Goal: Task Accomplishment & Management: Use online tool/utility

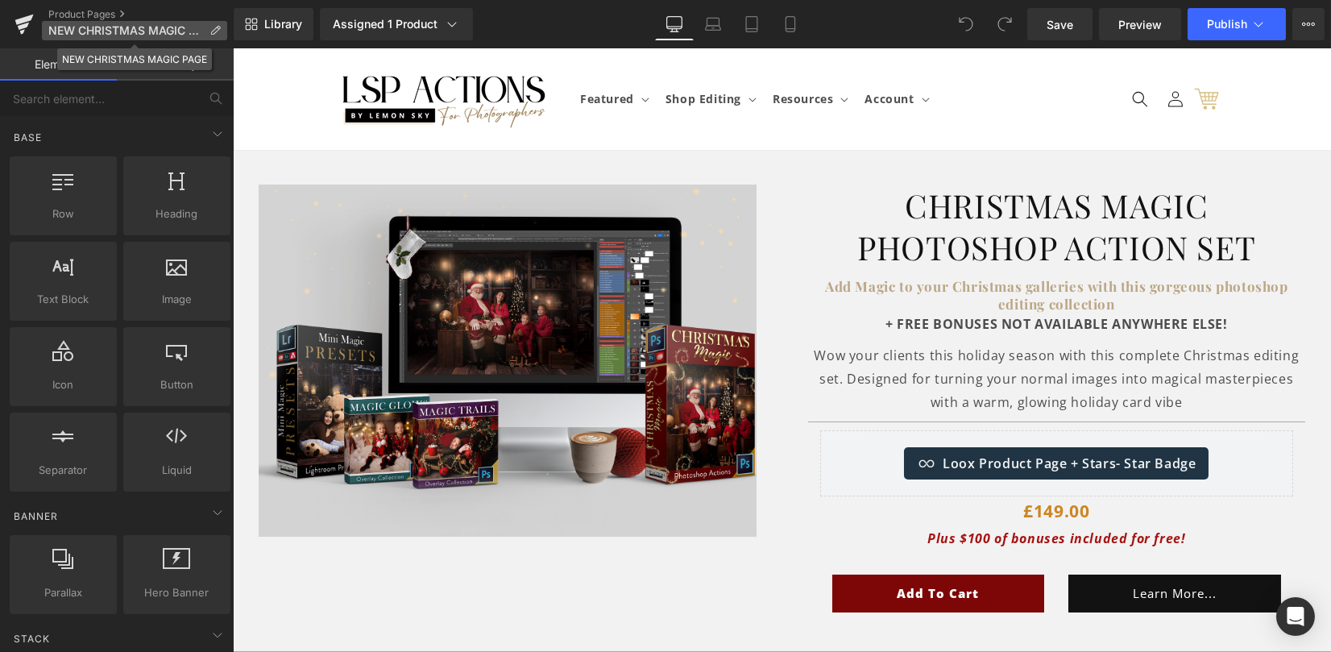
click at [219, 25] on icon at bounding box center [214, 30] width 11 height 11
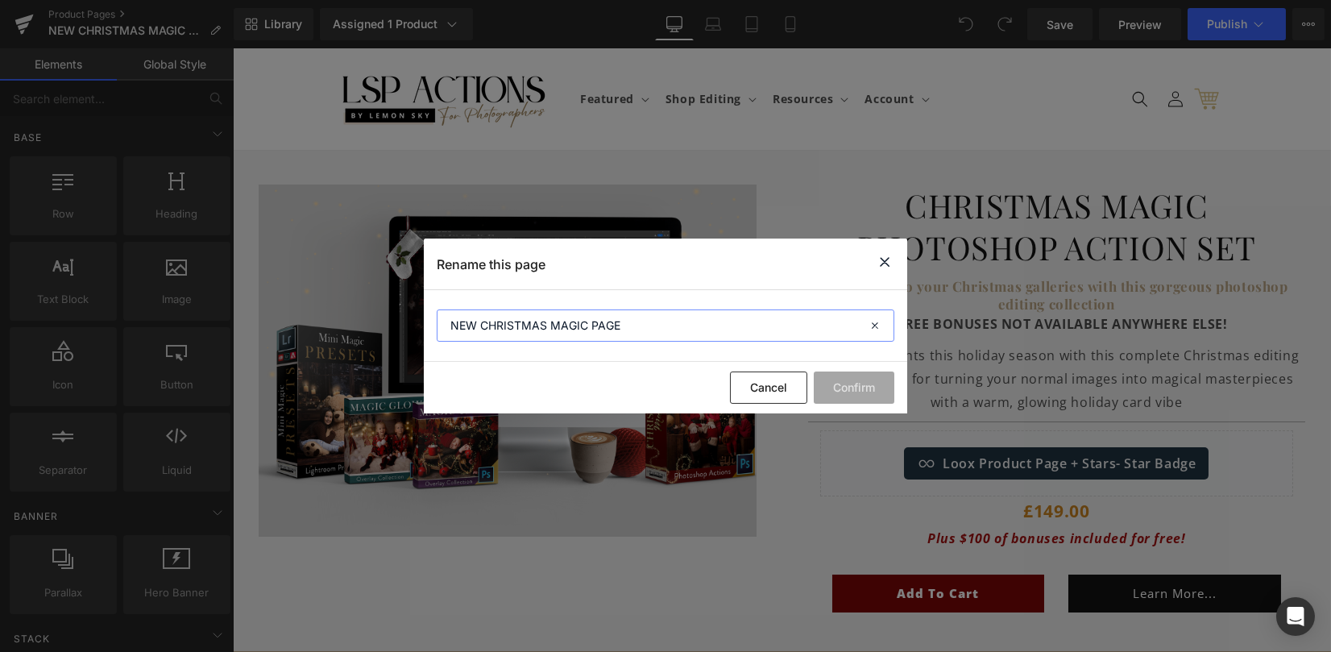
drag, startPoint x: 483, startPoint y: 324, endPoint x: 424, endPoint y: 321, distance: 58.9
click at [433, 319] on section "NEW CHRISTMAS MAGIC PAGE" at bounding box center [665, 326] width 483 height 72
type input "PS PP CHRISTMAS MAGIC ACTIONS ONLY"
click at [888, 386] on div "Cancel Confirm" at bounding box center [665, 388] width 483 height 52
click at [869, 388] on button "Confirm" at bounding box center [854, 387] width 81 height 32
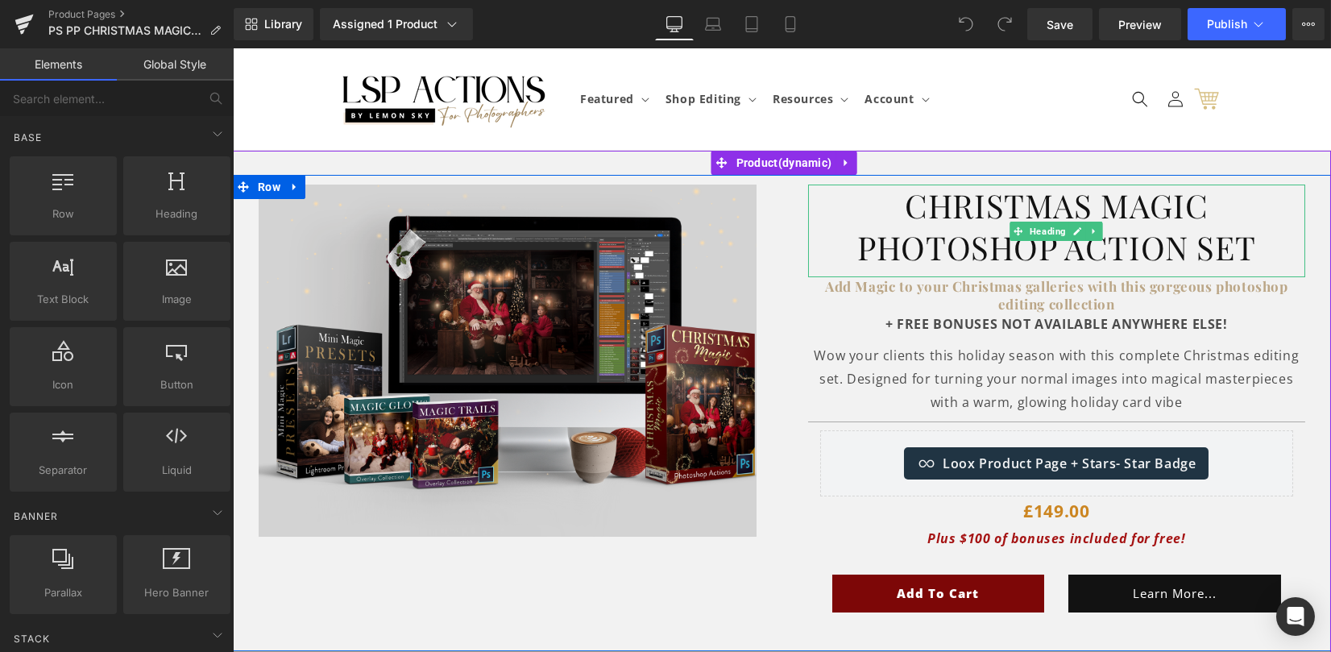
click at [910, 228] on h1 "Christmas Magic Photoshop Action sEt" at bounding box center [1057, 226] width 498 height 84
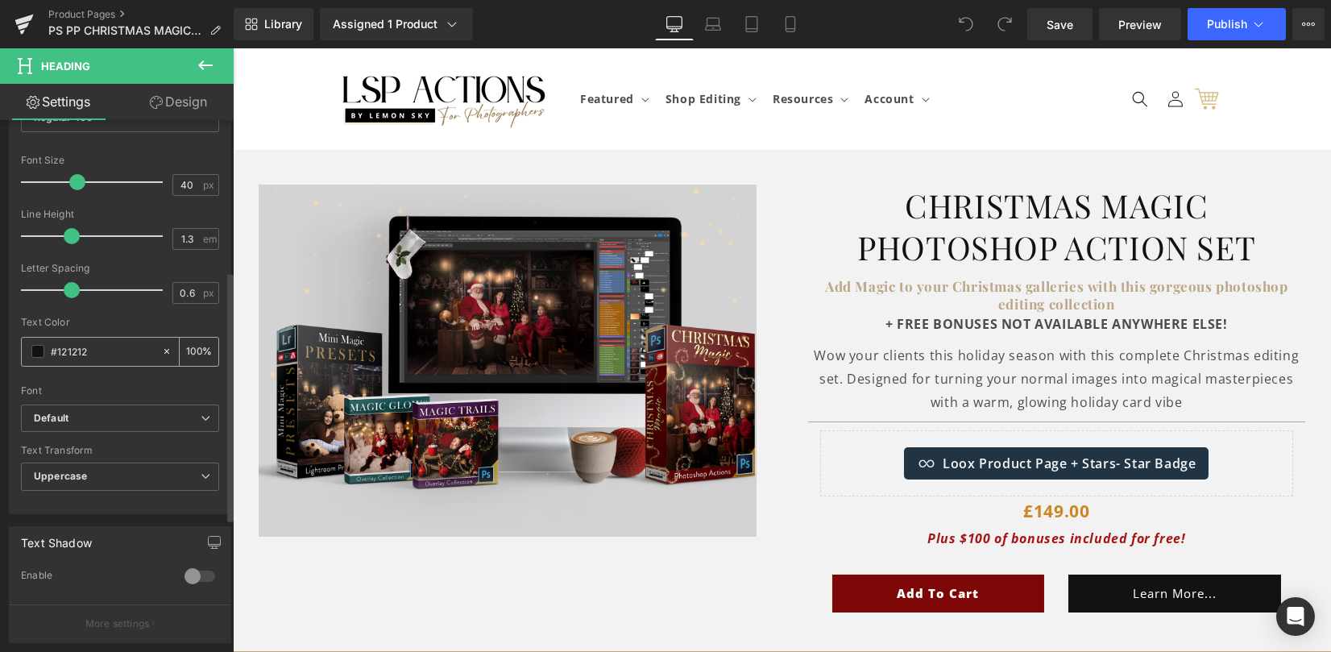
scroll to position [322, 0]
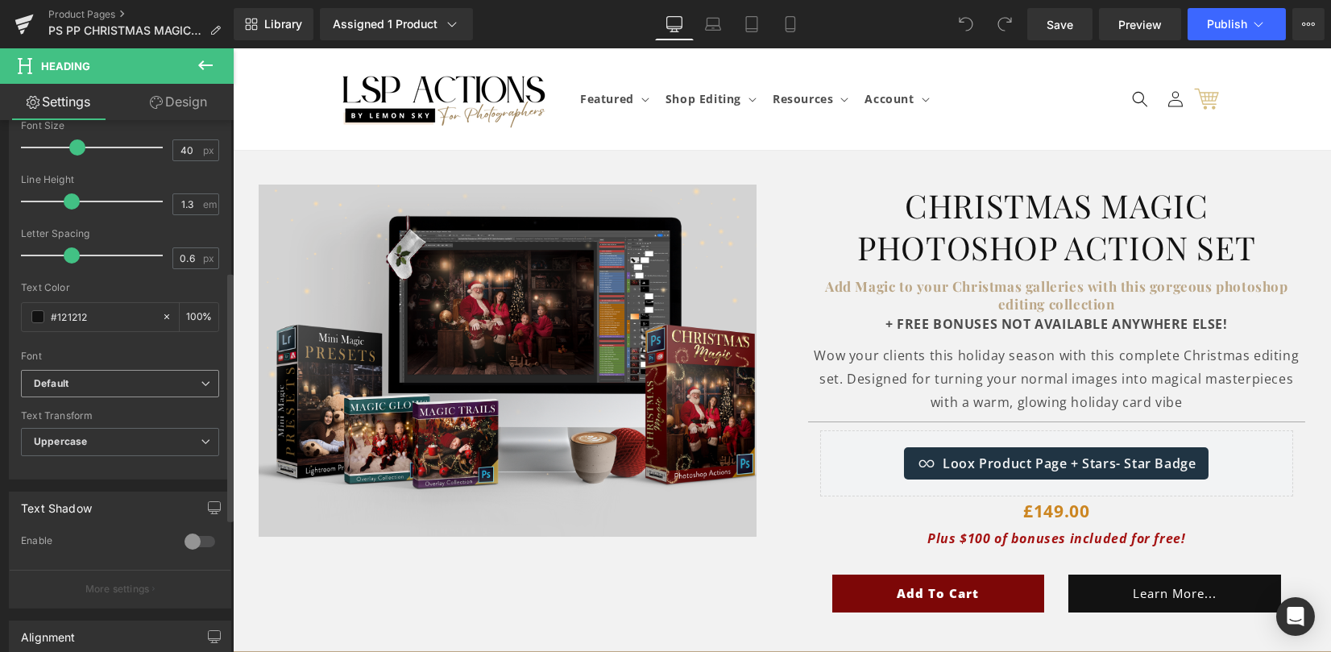
click at [107, 377] on b "Default" at bounding box center [117, 384] width 167 height 14
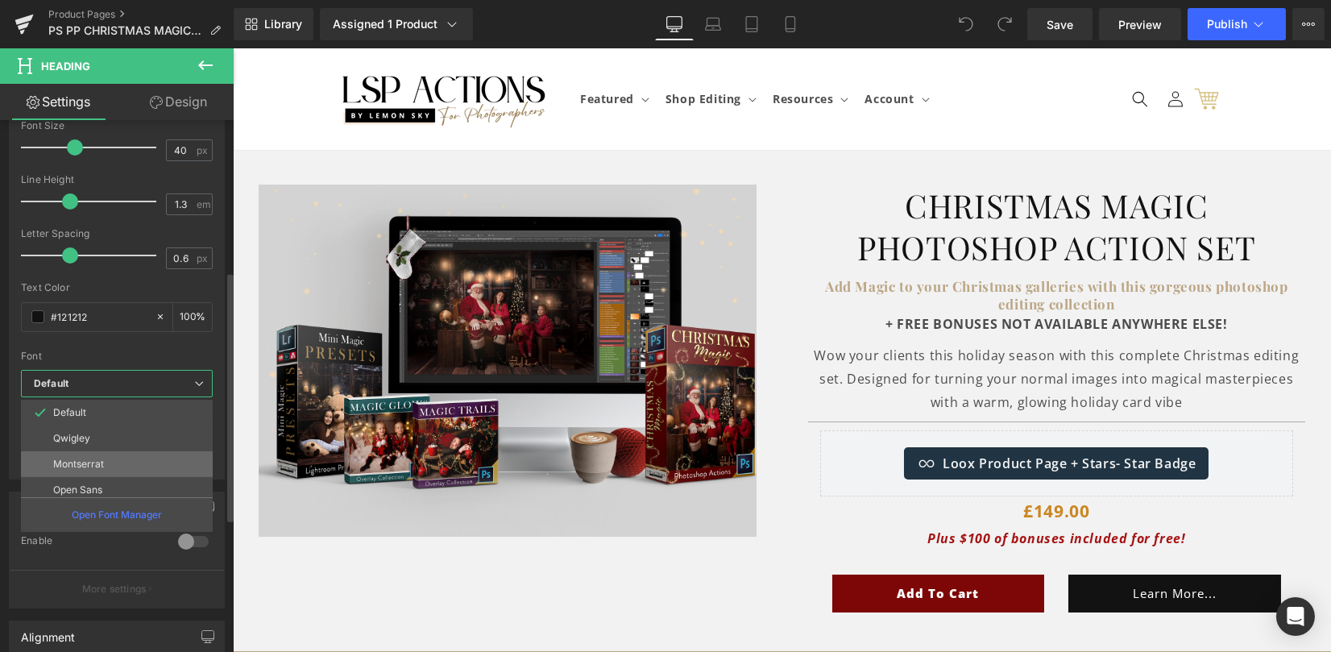
scroll to position [107, 0]
click at [135, 476] on li "Alegreya Sans" at bounding box center [120, 486] width 199 height 26
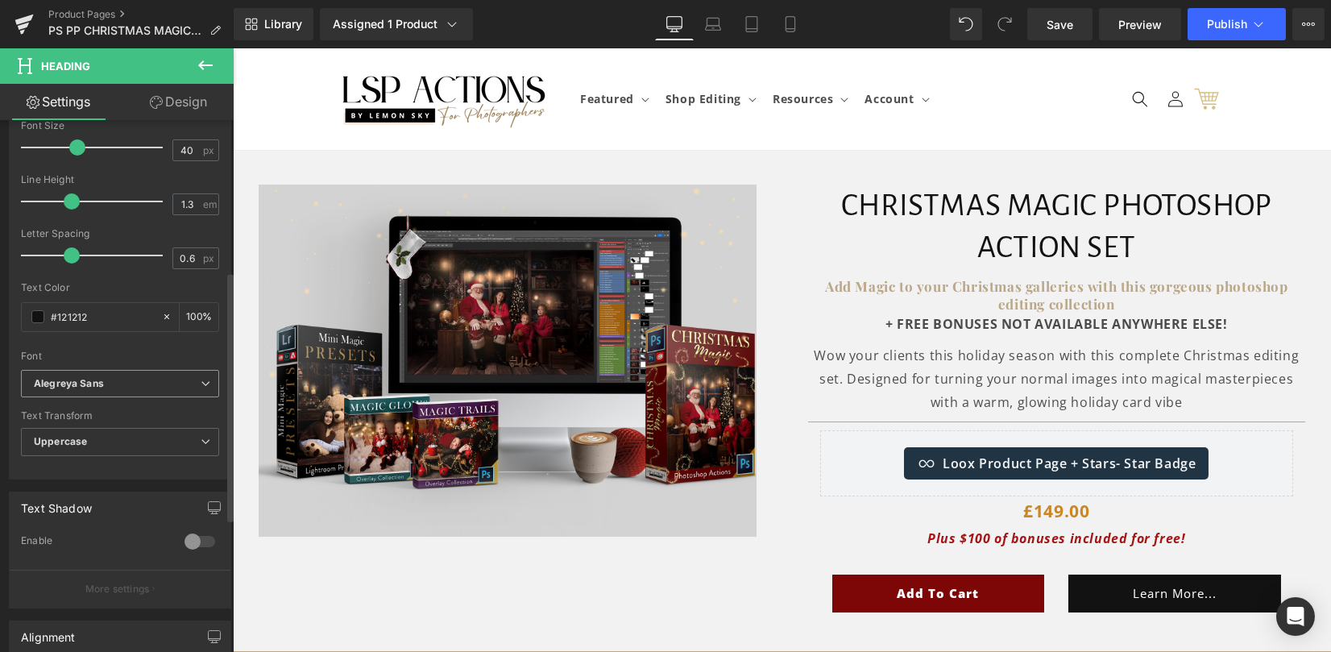
click at [131, 388] on b "Alegreya Sans" at bounding box center [117, 384] width 167 height 14
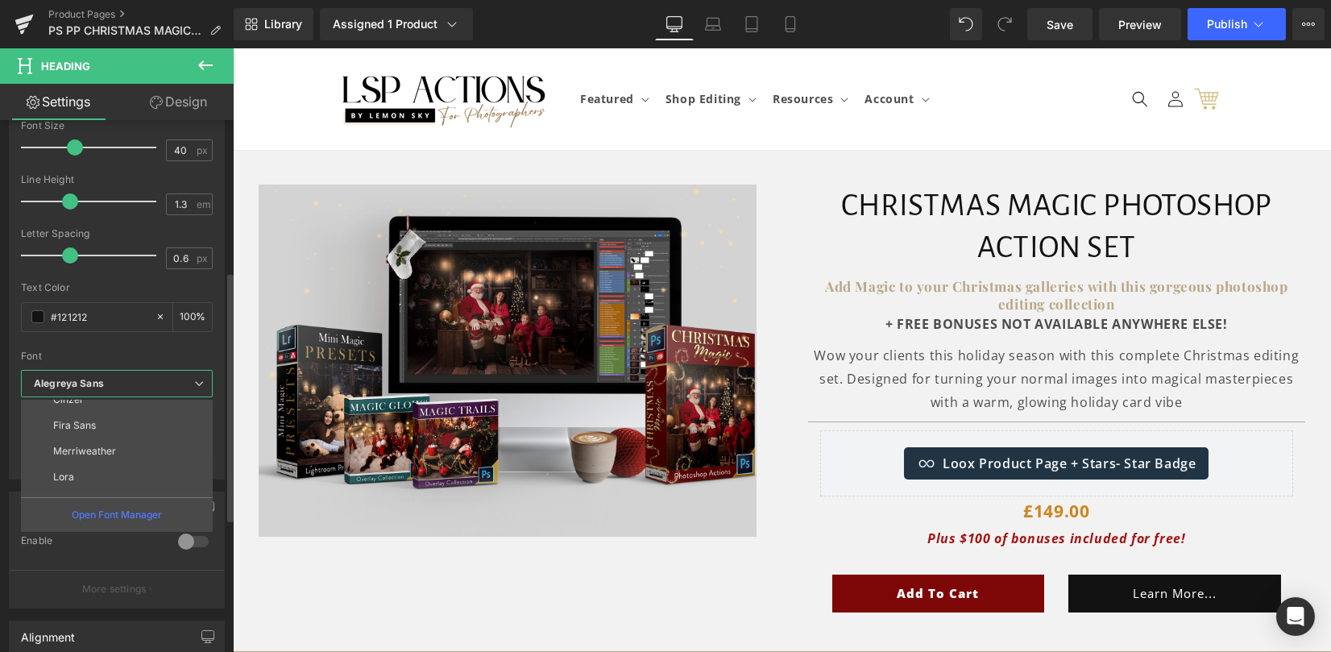
scroll to position [429, 0]
click at [148, 461] on li "Aboreto" at bounding box center [120, 473] width 199 height 26
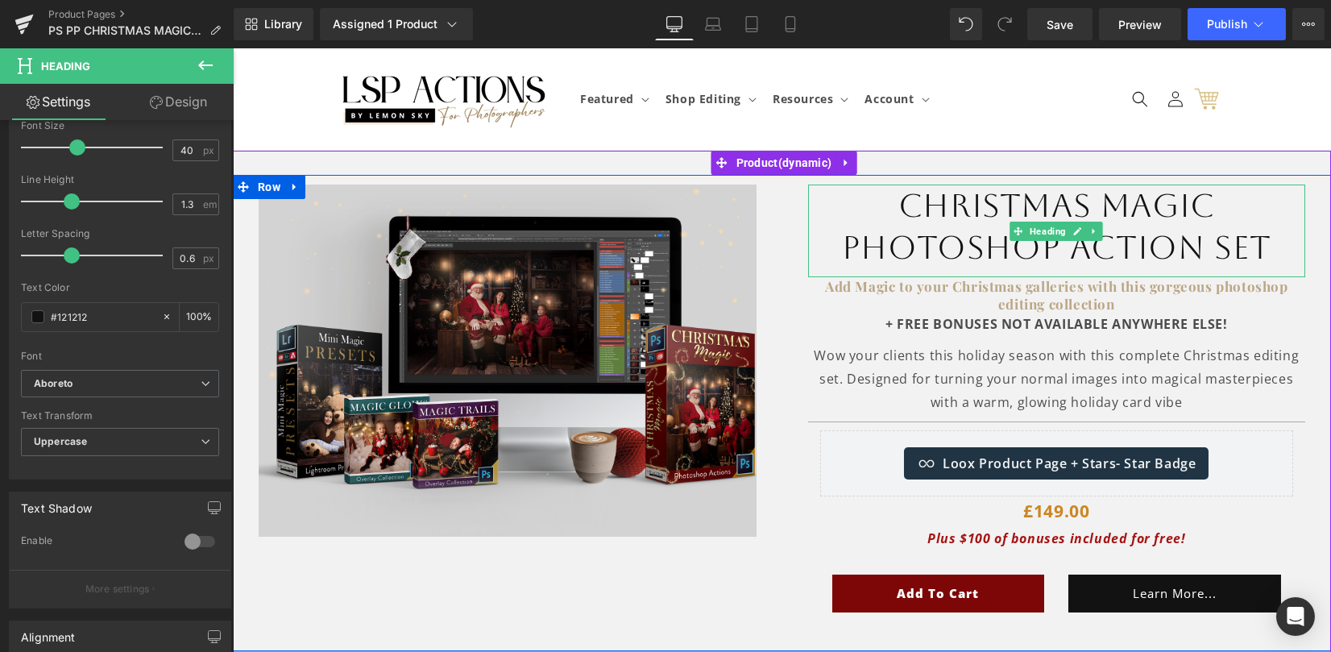
click at [922, 215] on h1 "Christmas Magic Photoshop Action sEt" at bounding box center [1057, 226] width 498 height 84
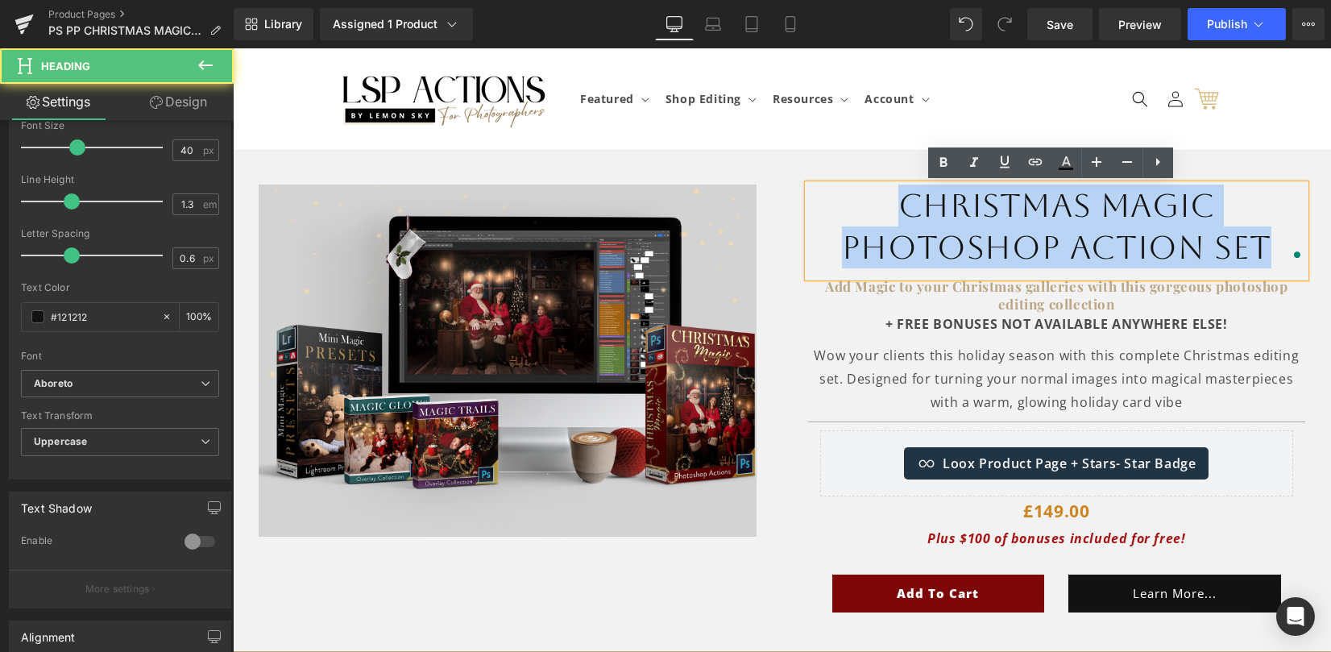
drag, startPoint x: 878, startPoint y: 208, endPoint x: 1265, endPoint y: 244, distance: 388.4
click at [1265, 244] on h1 "Christmas Magic Photoshop Action sEt" at bounding box center [1057, 226] width 498 height 84
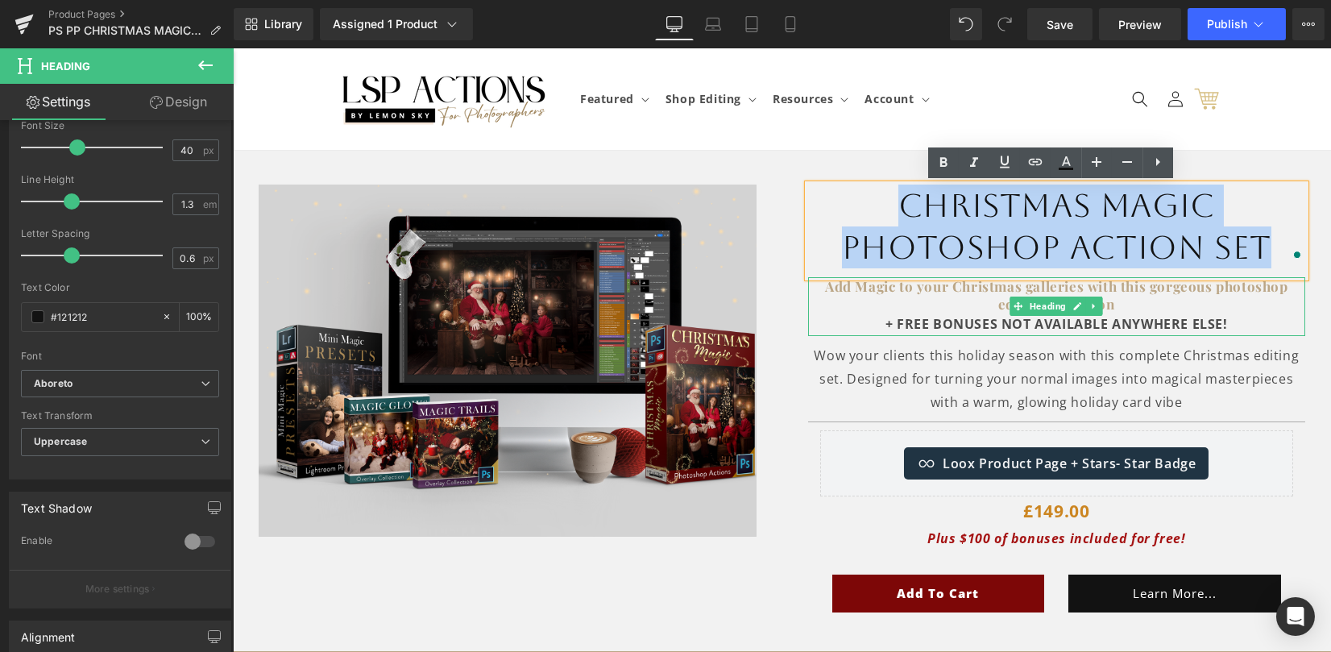
click at [976, 294] on strong "Add Magic to your Christmas galleries with this gorgeous photoshop editing coll…" at bounding box center [1056, 294] width 463 height 35
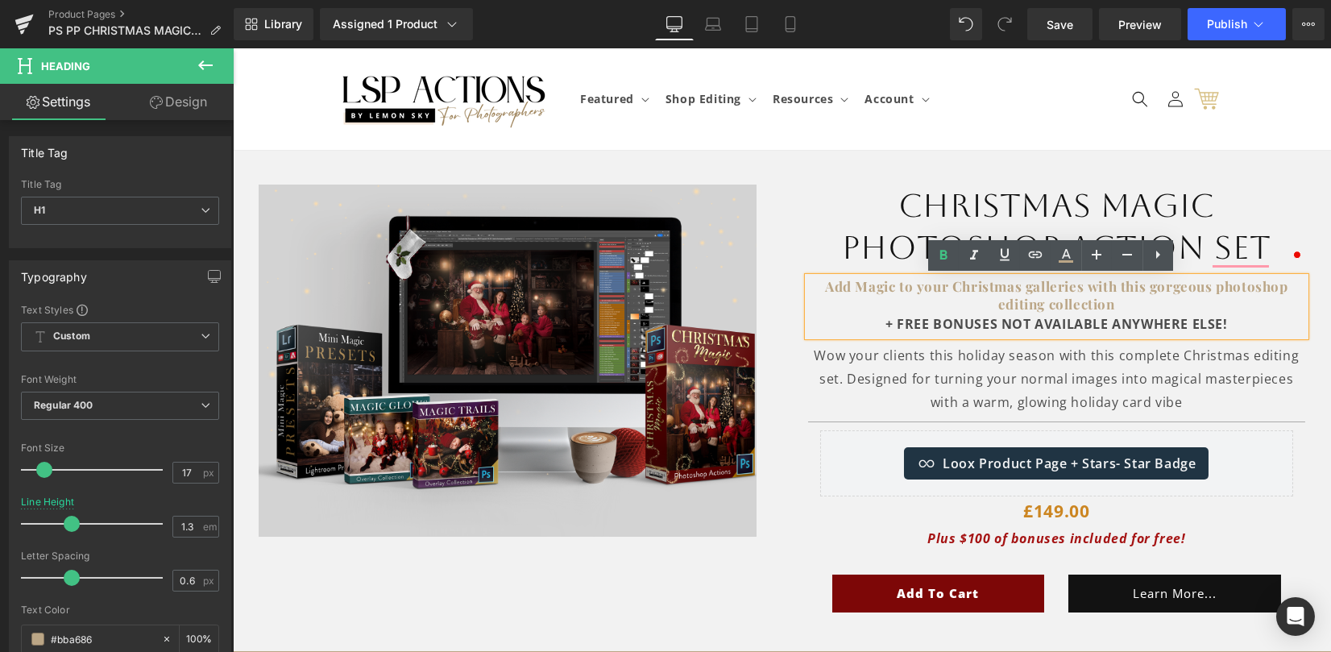
click at [931, 320] on strong "+ FREE BONUSES NOT AVAILABLE ANYWHERE ELSE!" at bounding box center [1056, 324] width 342 height 18
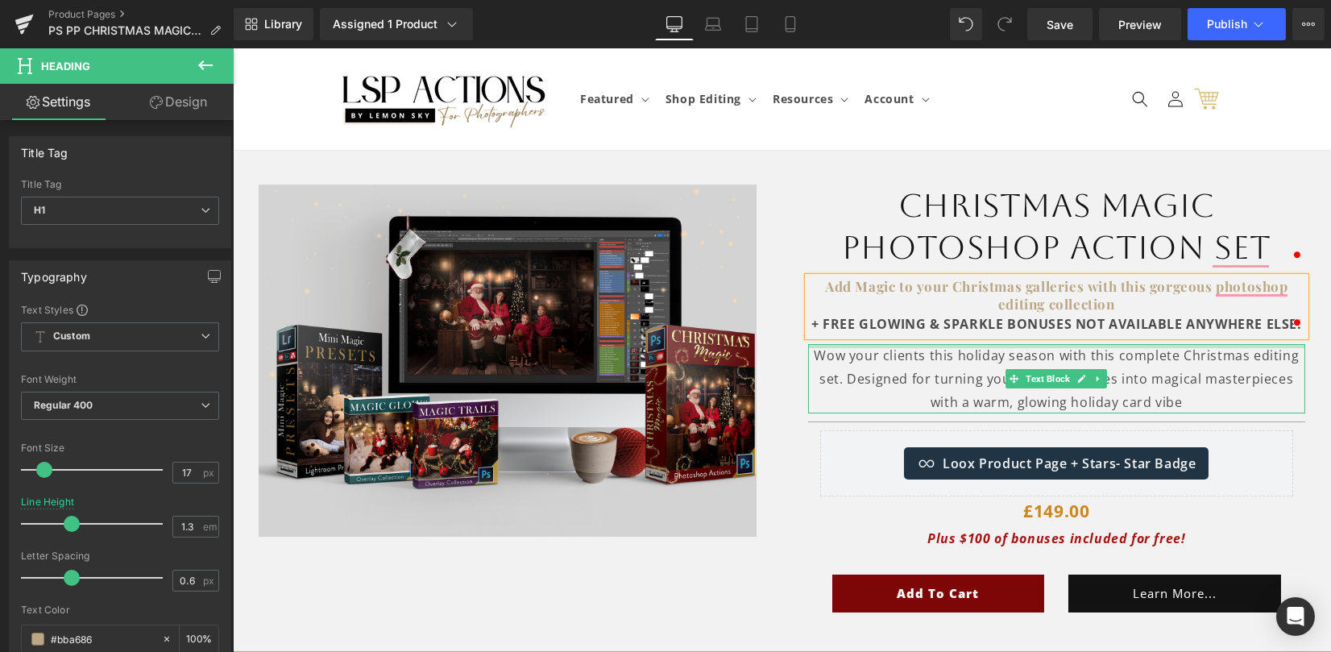
click at [861, 347] on div at bounding box center [1057, 346] width 498 height 4
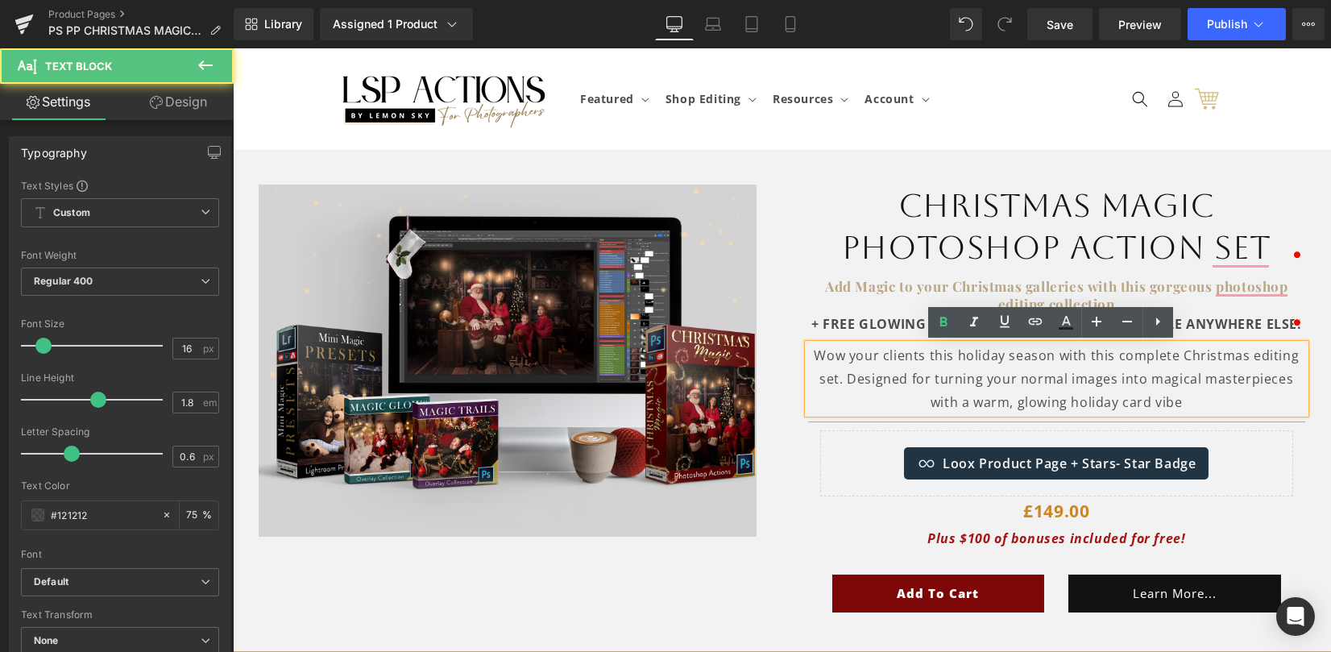
click at [837, 371] on p "Wow your clients this holiday season with this complete Christmas editing set. …" at bounding box center [1057, 378] width 498 height 69
click at [819, 376] on p "Wow your clients this holiday season with this complete Christmas editing set. …" at bounding box center [1057, 378] width 498 height 69
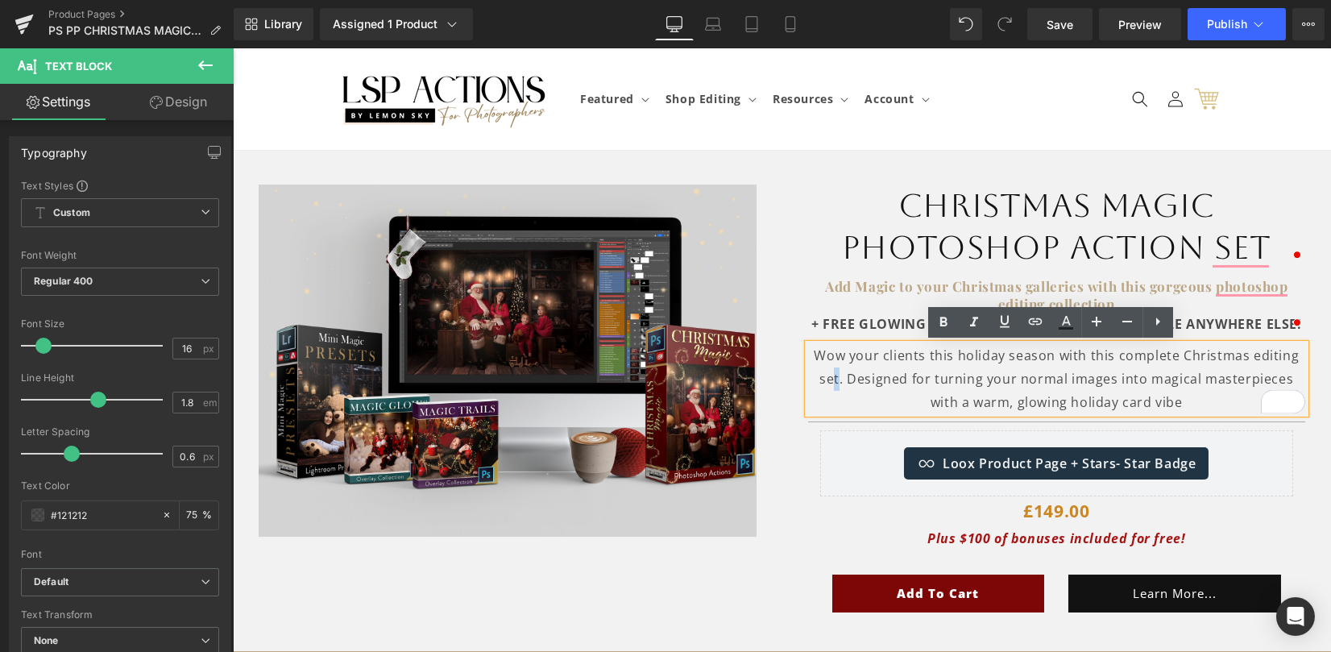
click at [821, 377] on p "Wow your clients this holiday season with this complete Christmas editing set. …" at bounding box center [1057, 378] width 498 height 69
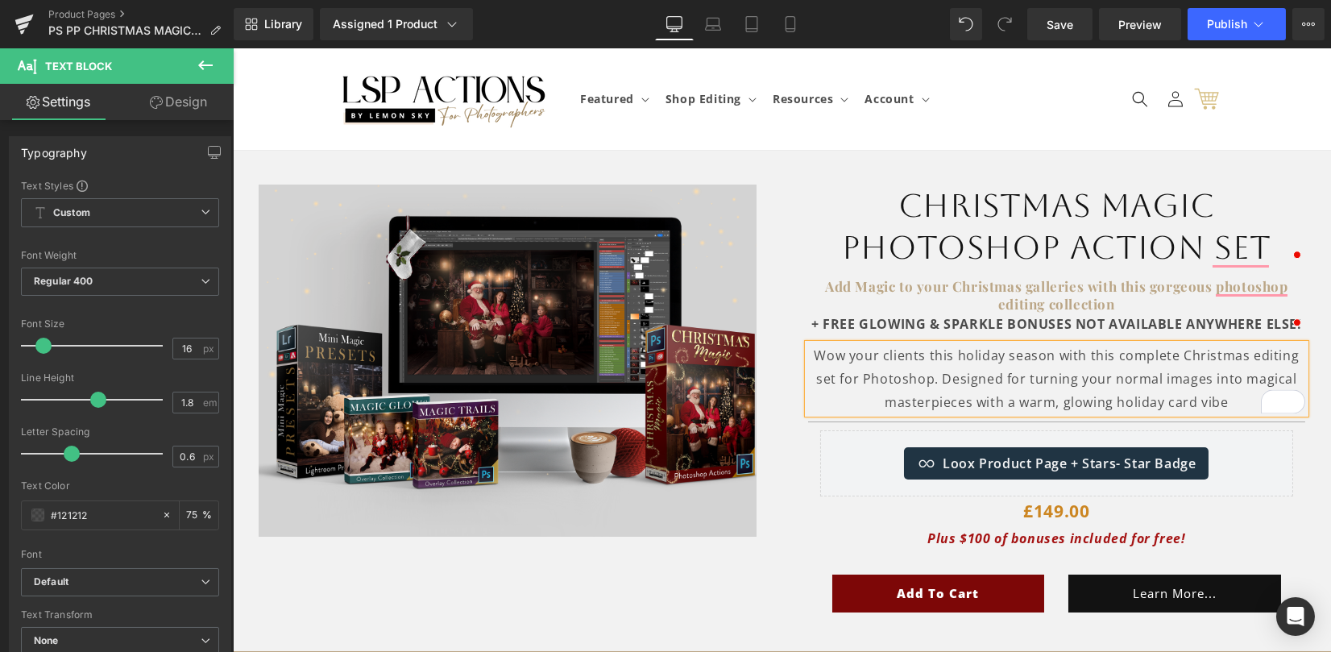
scroll to position [107, 0]
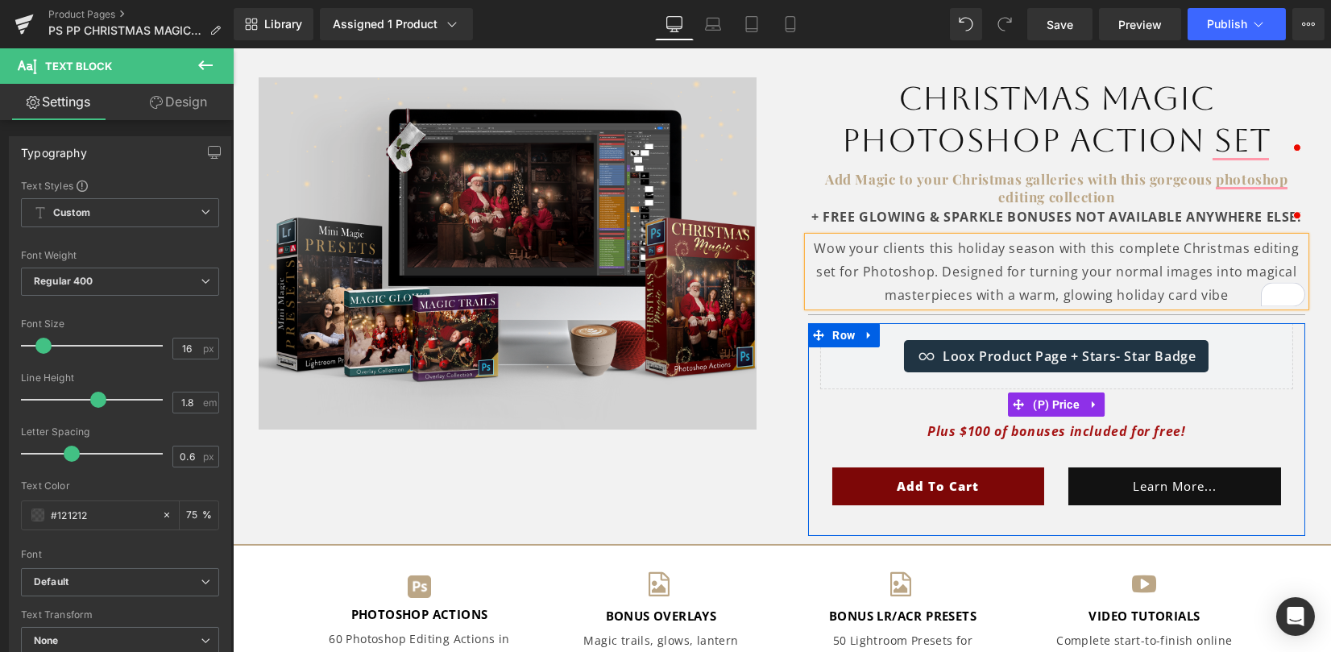
click at [971, 434] on icon "Plus $100 of bonuses included for free!" at bounding box center [1056, 431] width 258 height 18
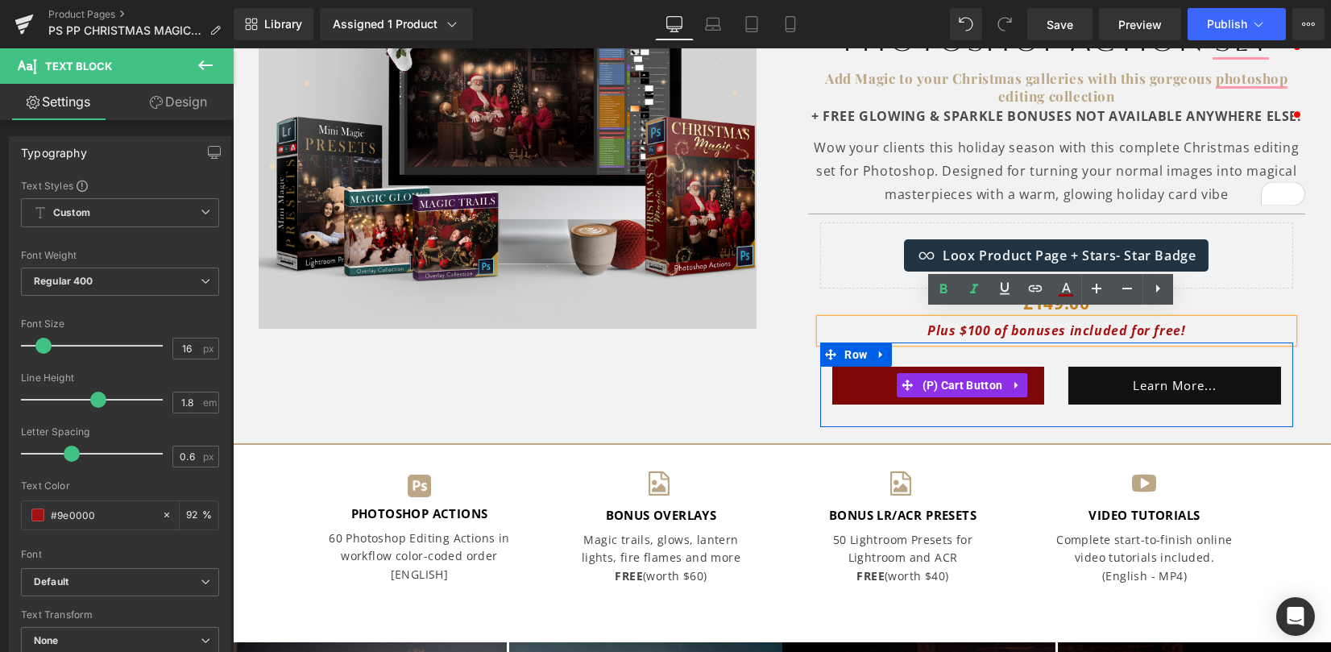
scroll to position [214, 0]
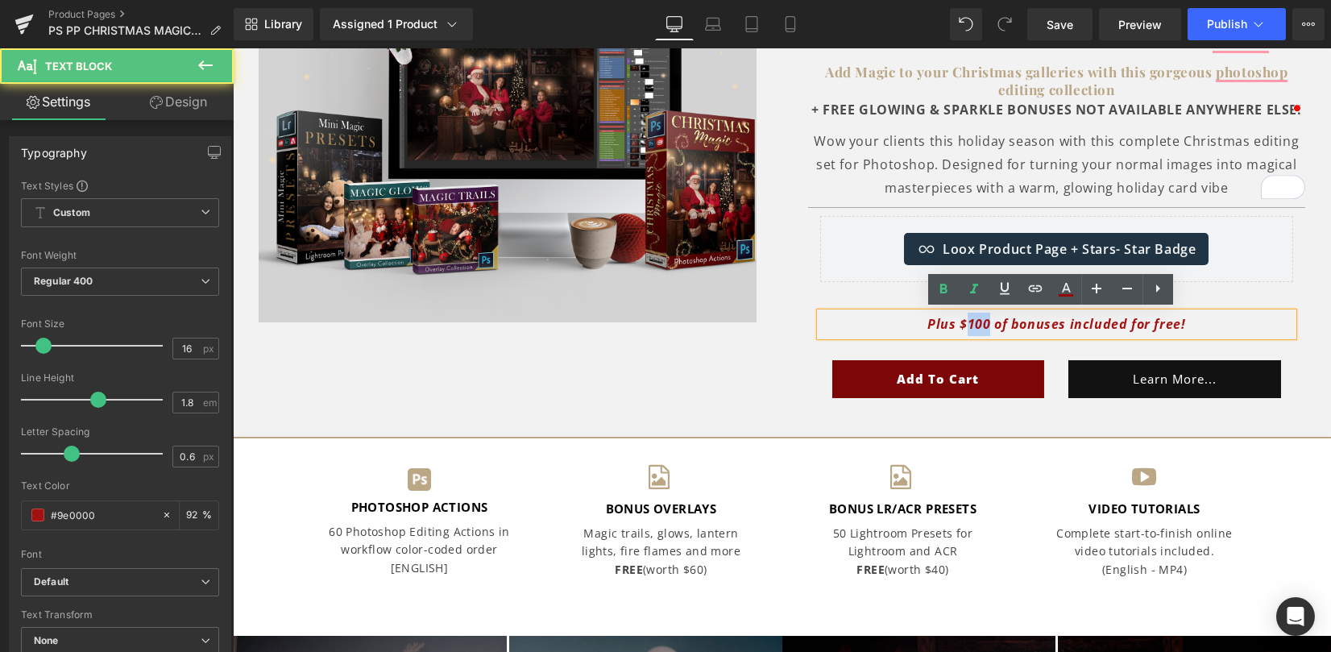
drag, startPoint x: 983, startPoint y: 325, endPoint x: 964, endPoint y: 324, distance: 19.4
click at [964, 324] on icon "Plus $100 of bonuses included for free!" at bounding box center [1056, 324] width 258 height 18
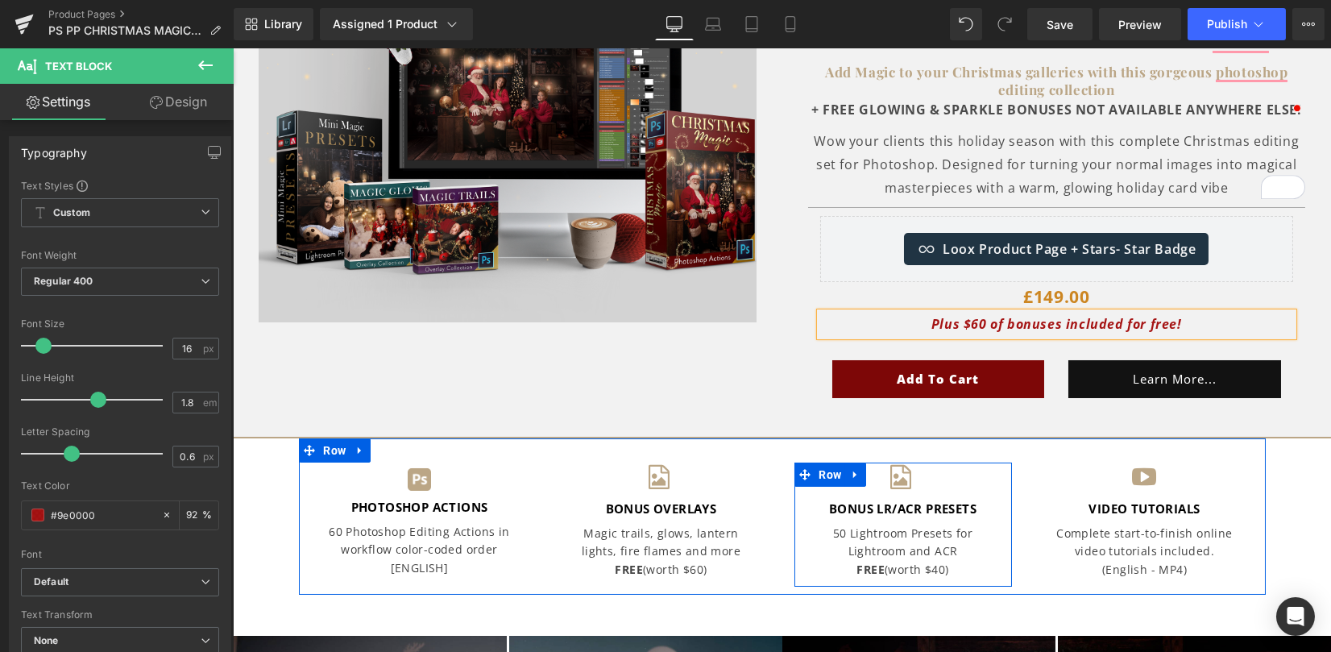
click at [832, 504] on strong "BONUS LR/ACR PRESETS" at bounding box center [902, 508] width 147 height 16
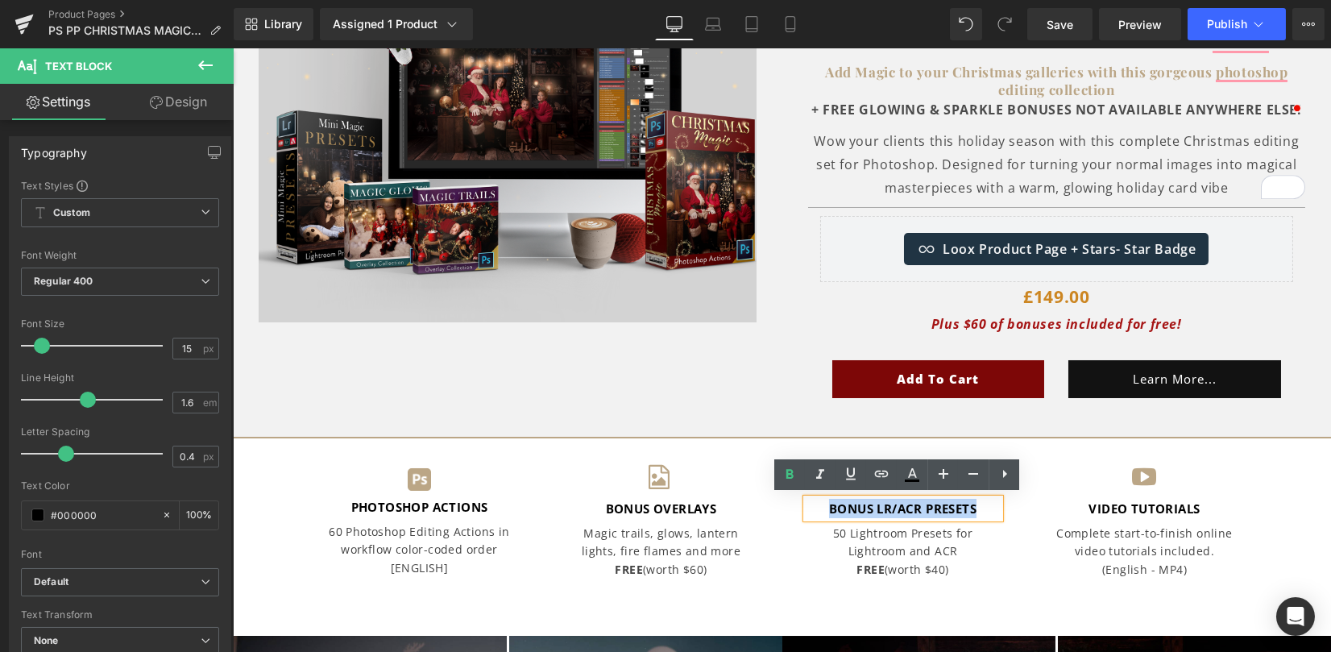
drag, startPoint x: 818, startPoint y: 503, endPoint x: 972, endPoint y: 504, distance: 153.9
click at [972, 504] on p "BONUS LR/ACR PRESETS" at bounding box center [902, 508] width 193 height 19
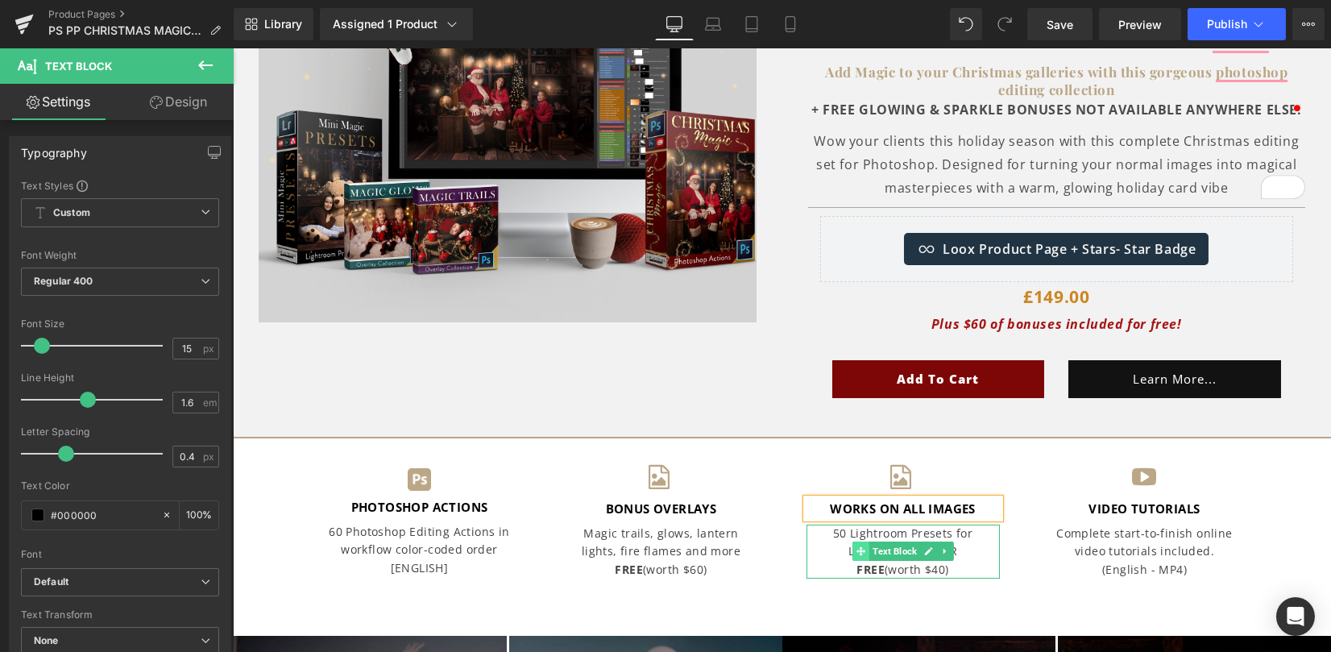
click at [852, 541] on span at bounding box center [860, 550] width 17 height 19
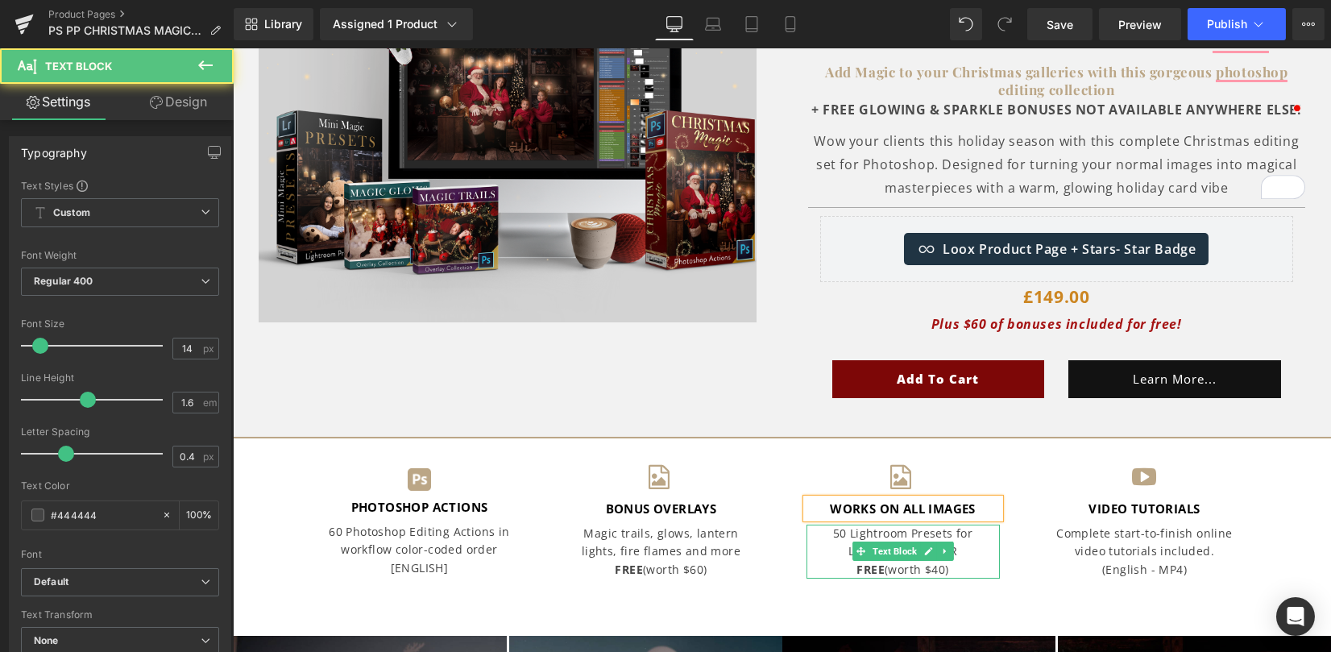
click at [834, 529] on p "50 Lightroom Presets for Lightroom and ACR" at bounding box center [902, 542] width 193 height 36
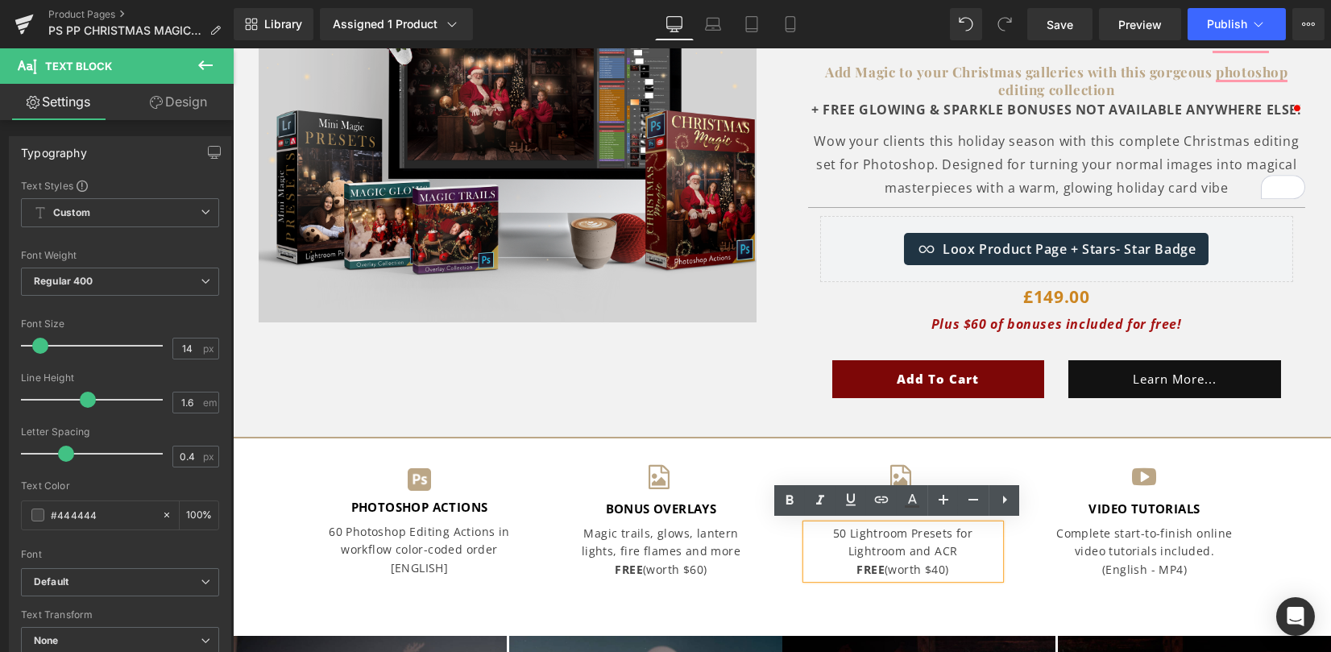
drag, startPoint x: 824, startPoint y: 532, endPoint x: 947, endPoint y: 562, distance: 126.0
click at [947, 567] on div "50 Lightroom Presets for Lightroom and ACR FREE (worth $40)" at bounding box center [902, 551] width 193 height 54
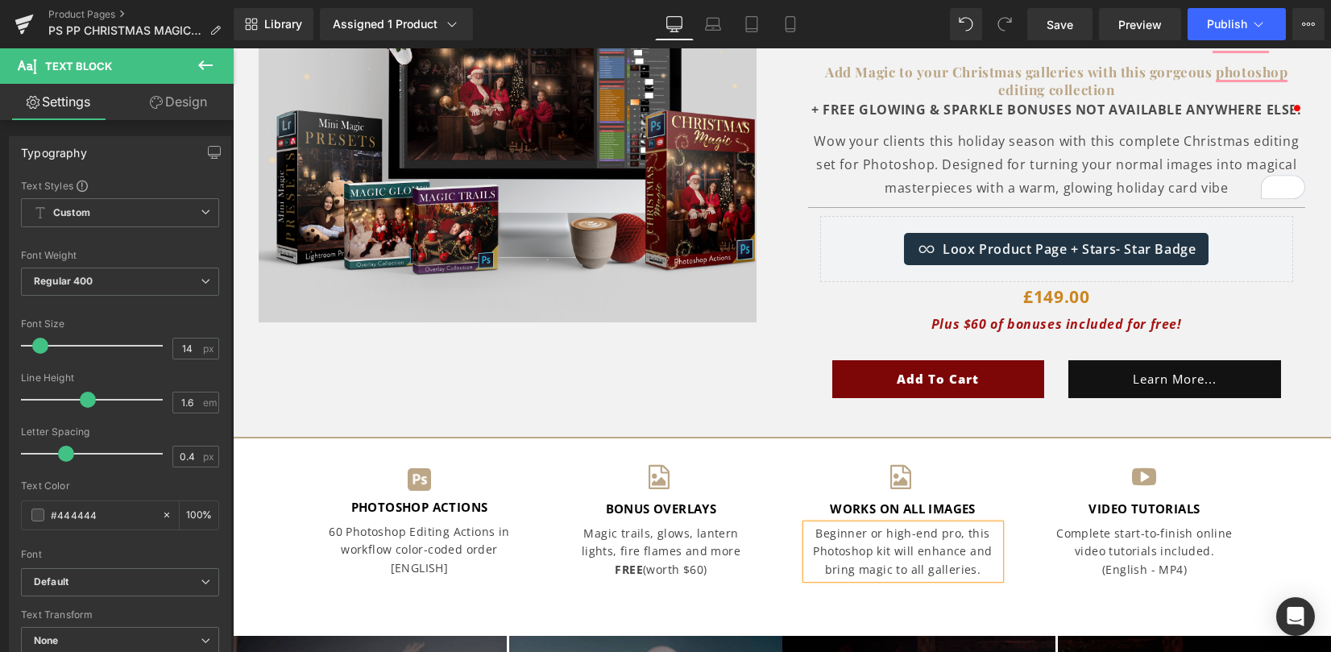
click at [1021, 595] on div "Image PHOTOSHOP ACTIONS Text Block 60 Photoshop Editing Actions in workflow col…" at bounding box center [782, 524] width 1098 height 175
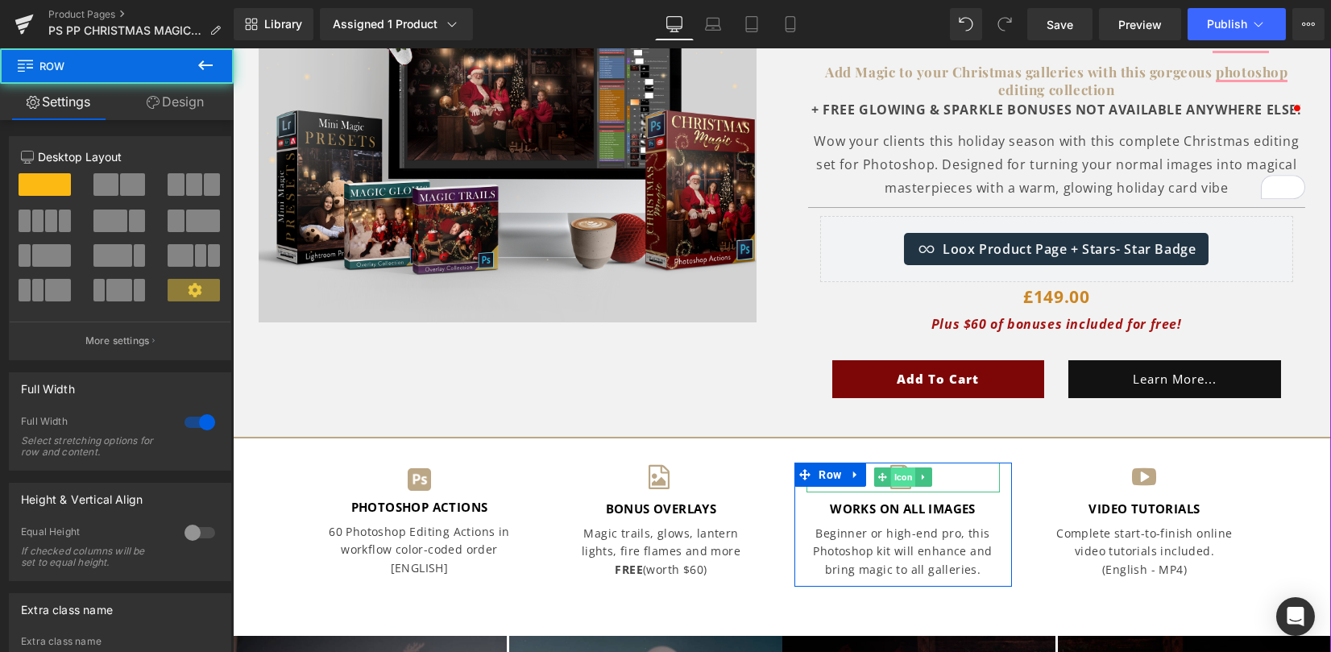
click at [900, 479] on span "Icon" at bounding box center [902, 476] width 25 height 19
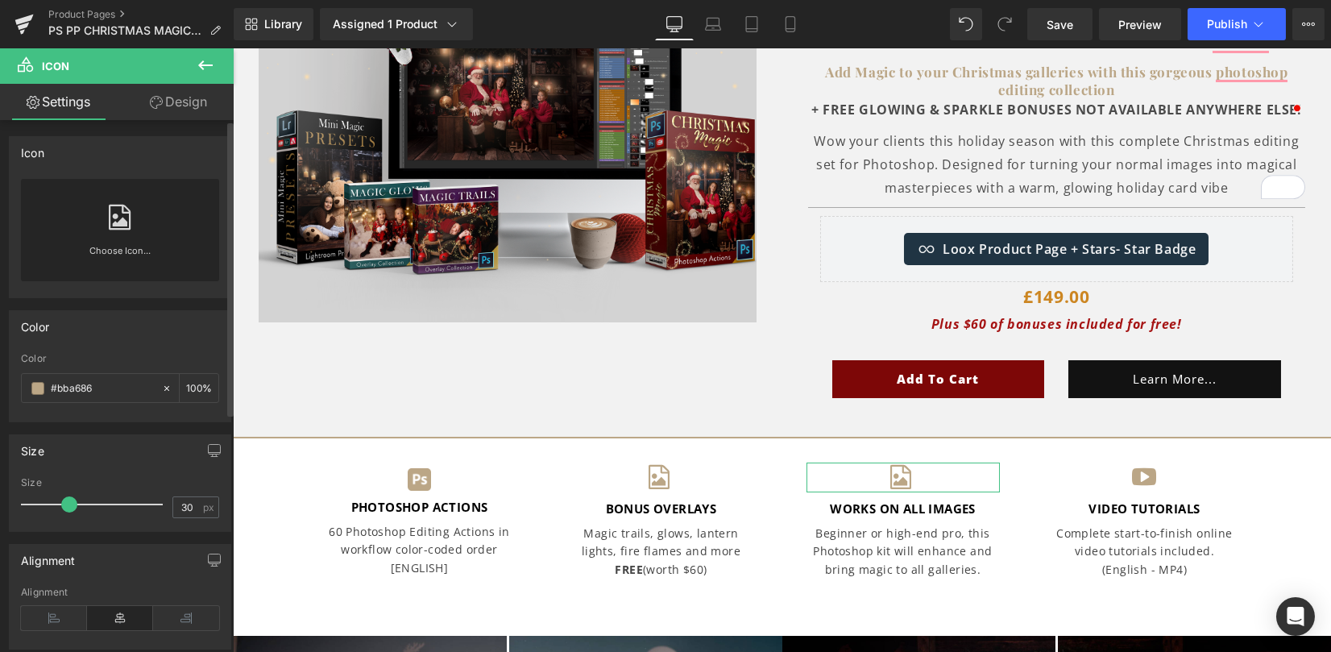
click at [77, 214] on div "Choose Icon..." at bounding box center [120, 230] width 198 height 102
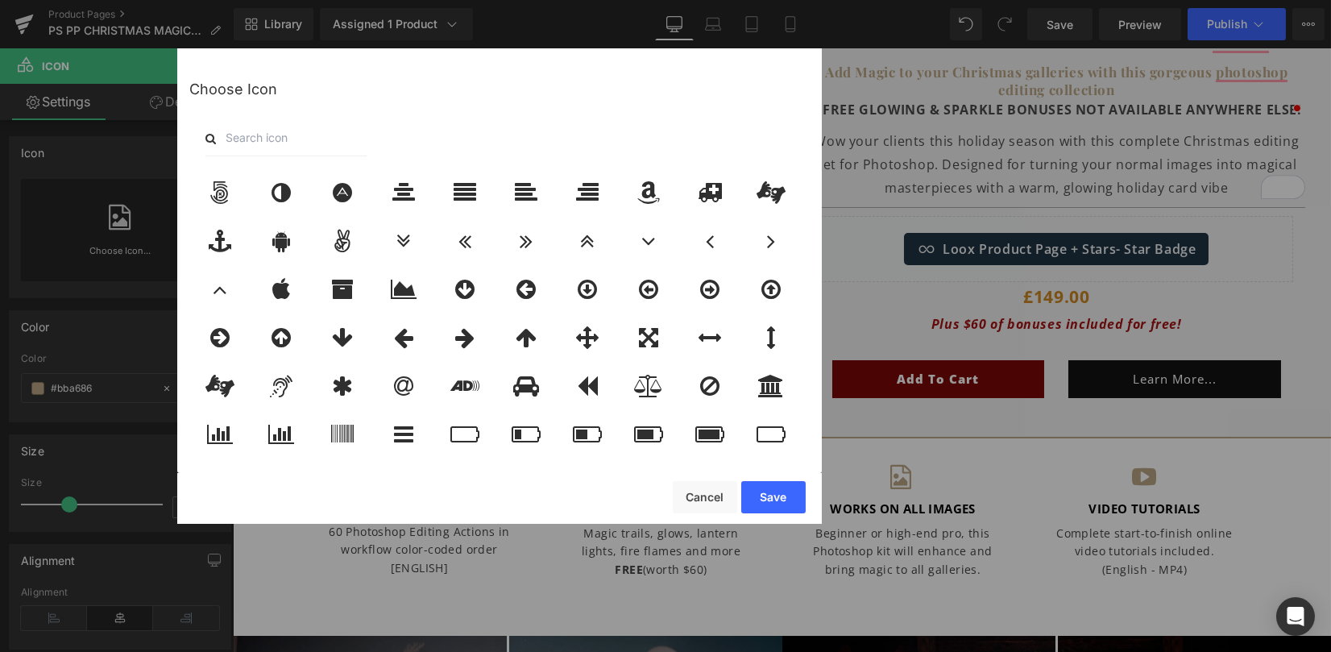
click at [292, 151] on input "text" at bounding box center [285, 138] width 161 height 35
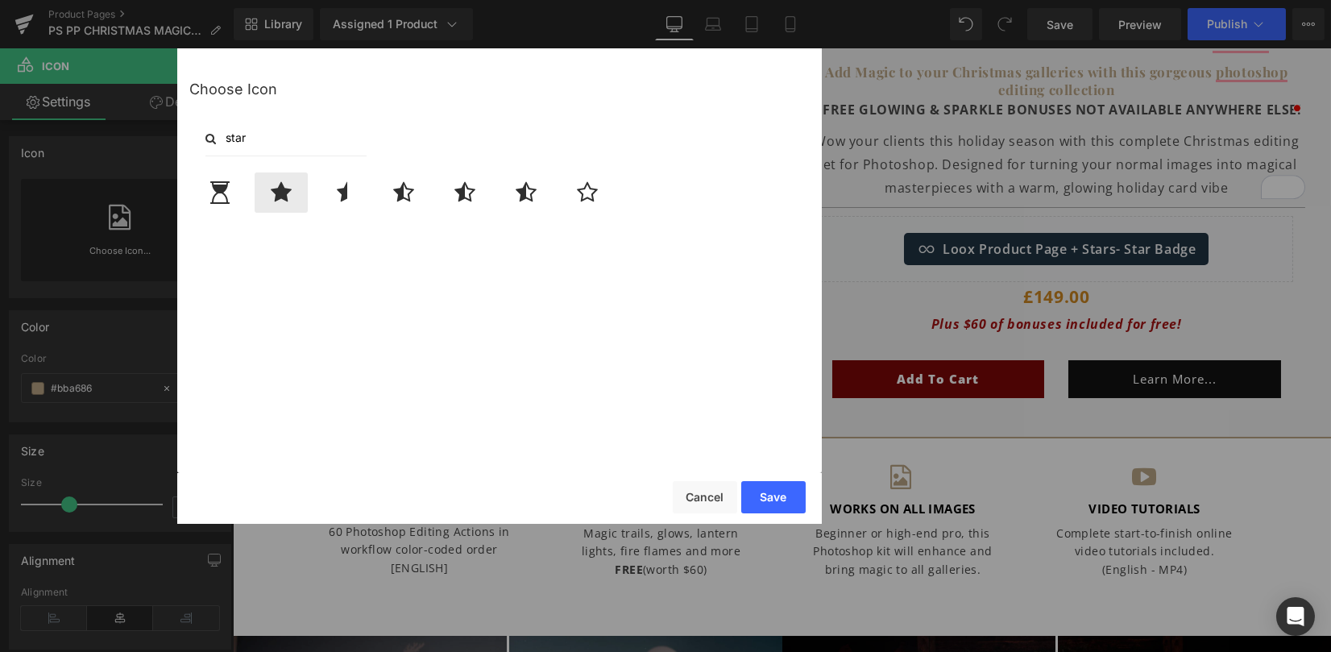
type input "star"
click at [277, 191] on icon at bounding box center [281, 192] width 21 height 23
click at [771, 499] on button "Save" at bounding box center [773, 497] width 64 height 32
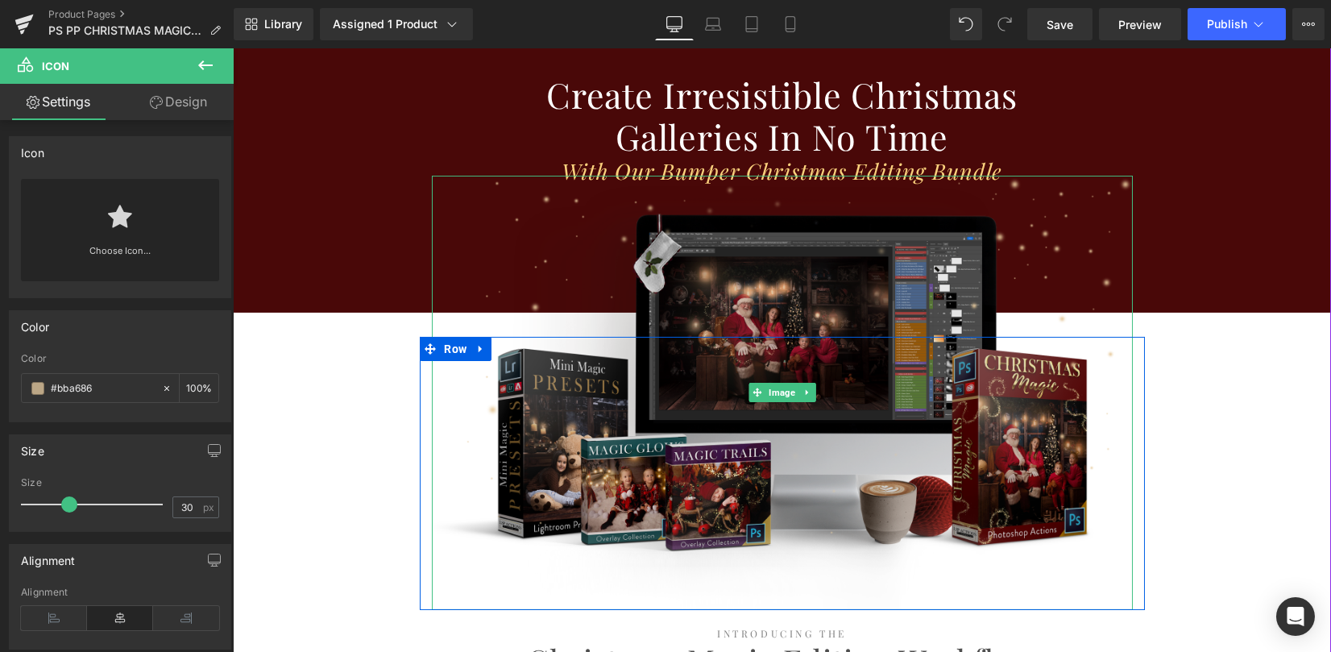
scroll to position [1396, 0]
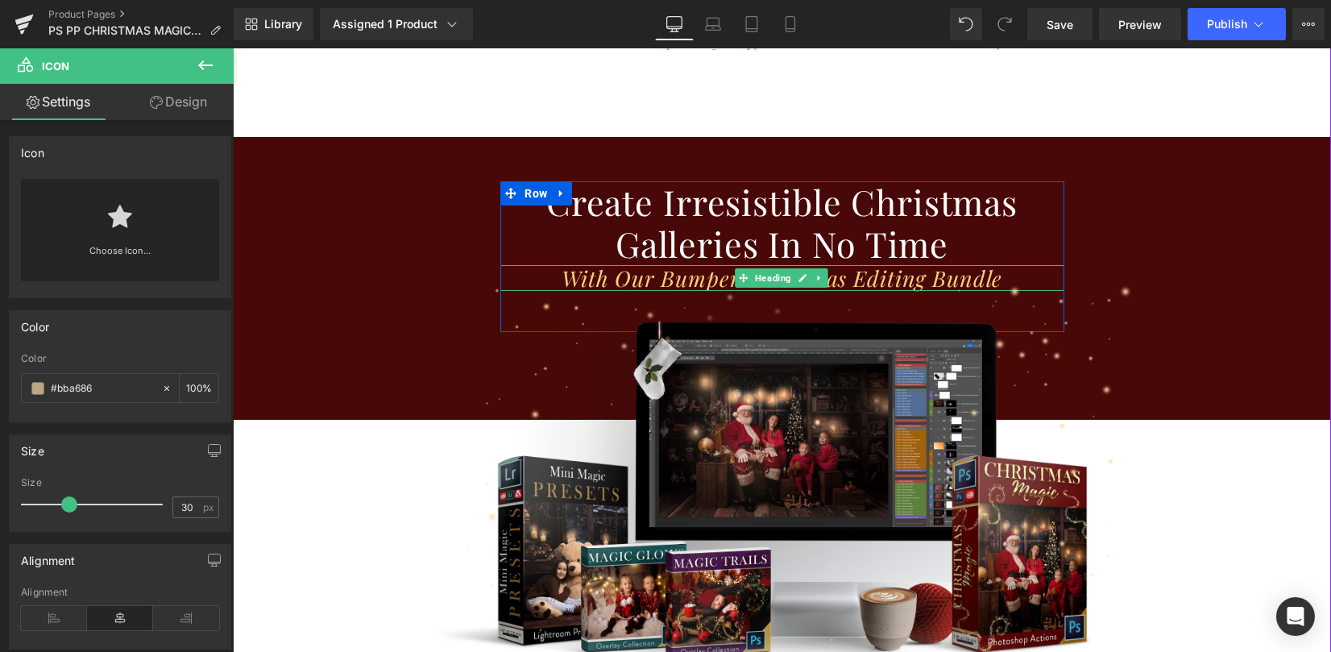
click at [925, 276] on icon "With our Bumper Christmas Editing Bundle" at bounding box center [783, 277] width 442 height 29
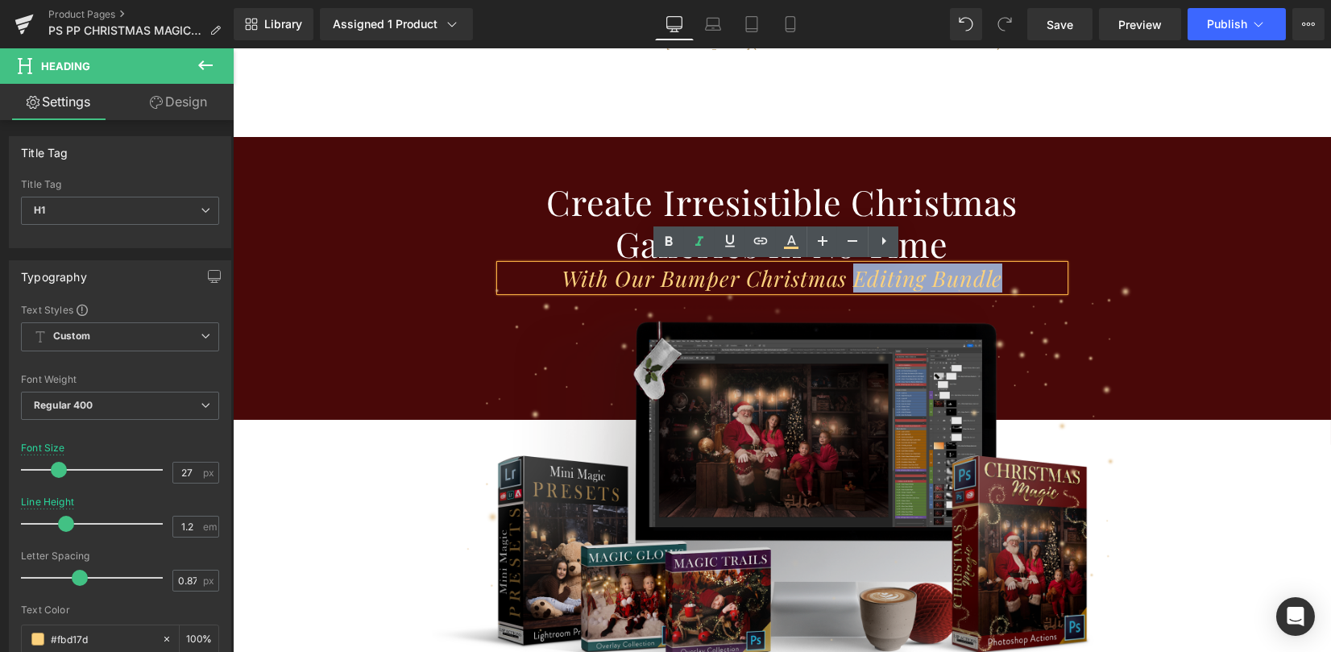
drag, startPoint x: 845, startPoint y: 277, endPoint x: 1021, endPoint y: 281, distance: 175.7
click at [1021, 281] on div "Vimeo Hero Banner Christmas Magic Photoshop Action sEt Heading Add Magic to you…" at bounding box center [782, 241] width 1082 height 2975
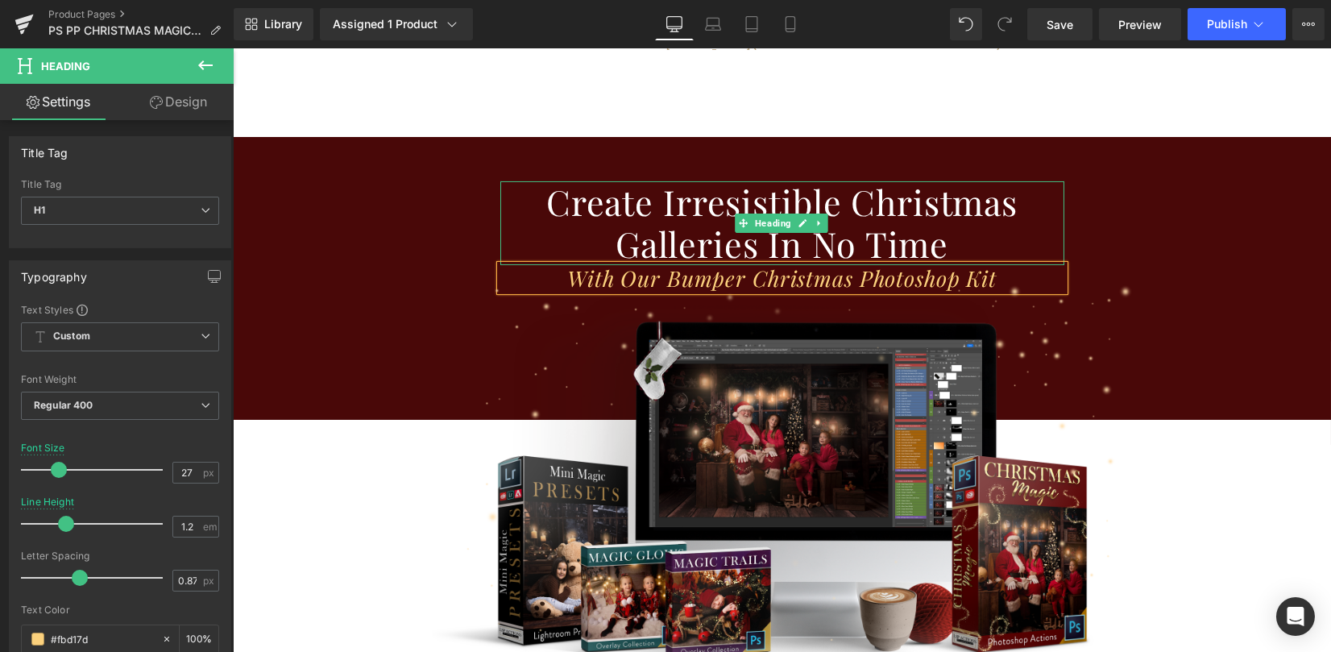
click at [988, 235] on h1 "Create Irresistible Christmas Galleries In no Time" at bounding box center [782, 222] width 564 height 83
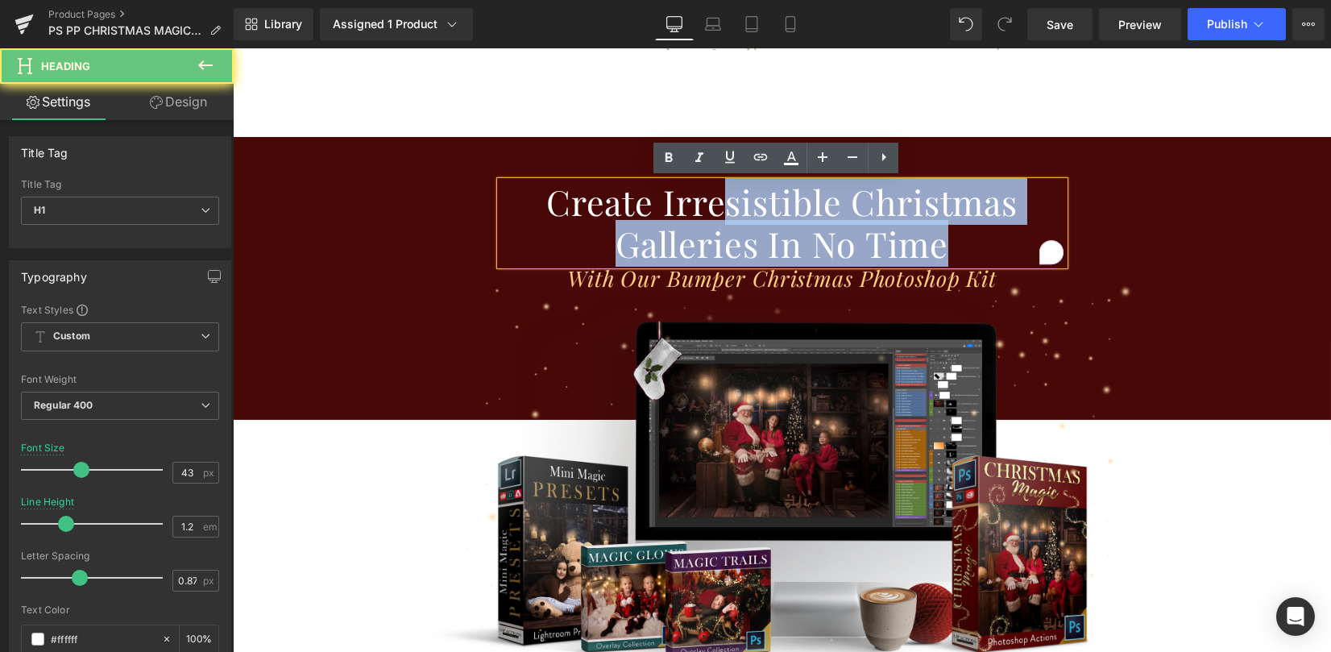
drag, startPoint x: 976, startPoint y: 247, endPoint x: 718, endPoint y: 209, distance: 260.6
click at [715, 209] on h1 "Create Irresistible Christmas Galleries In no Time" at bounding box center [782, 222] width 564 height 83
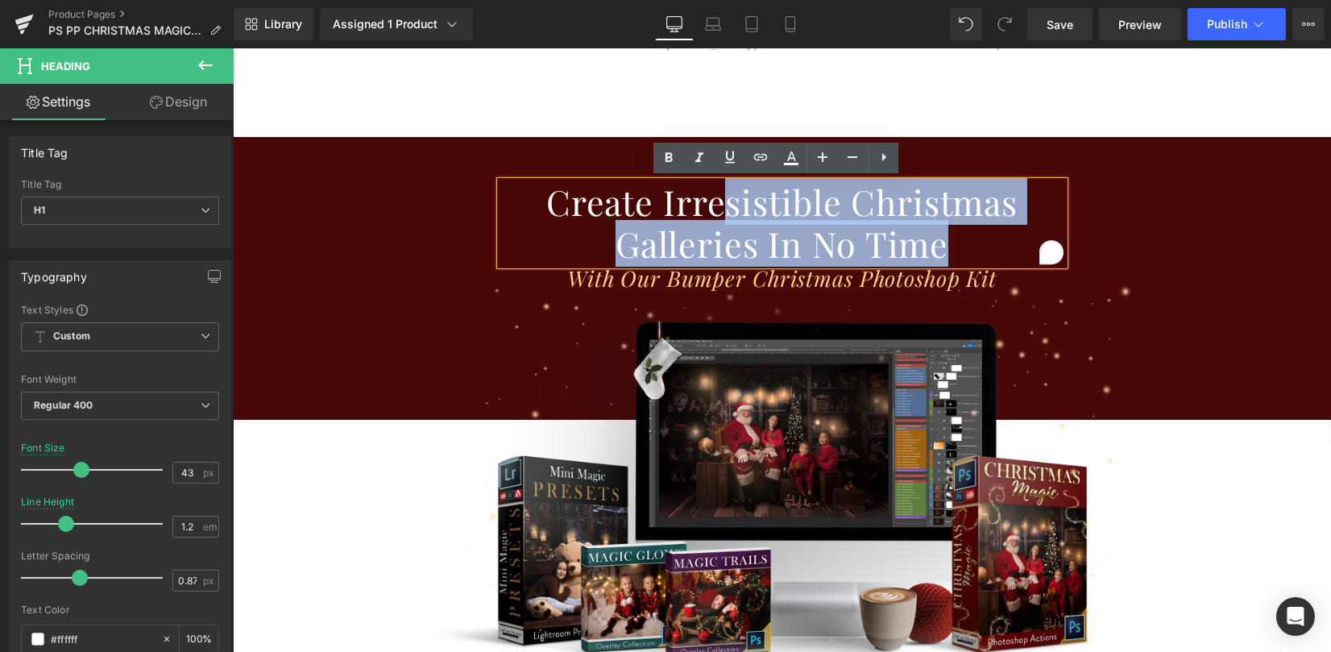
click at [676, 215] on h1 "Create Irresistible Christmas Galleries In no Time" at bounding box center [782, 222] width 564 height 83
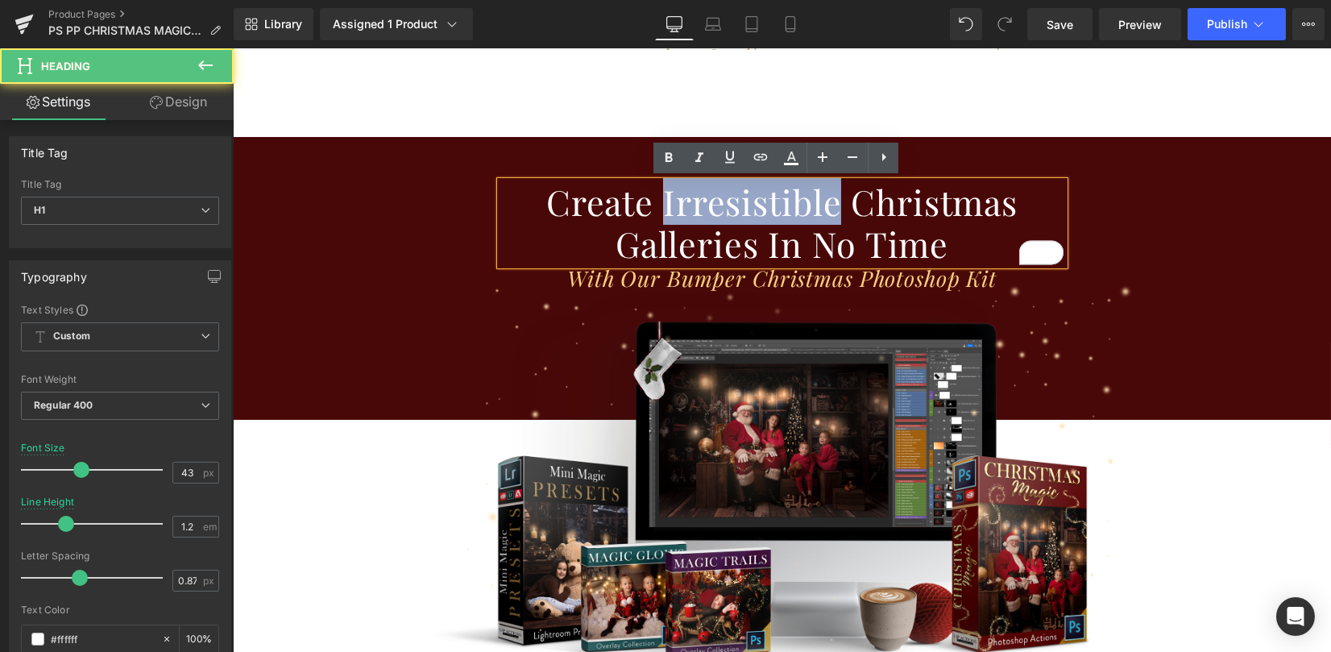
drag, startPoint x: 657, startPoint y: 205, endPoint x: 830, endPoint y: 195, distance: 172.7
click at [830, 195] on h1 "Create Irresistible Christmas Galleries In no Time" at bounding box center [782, 222] width 564 height 83
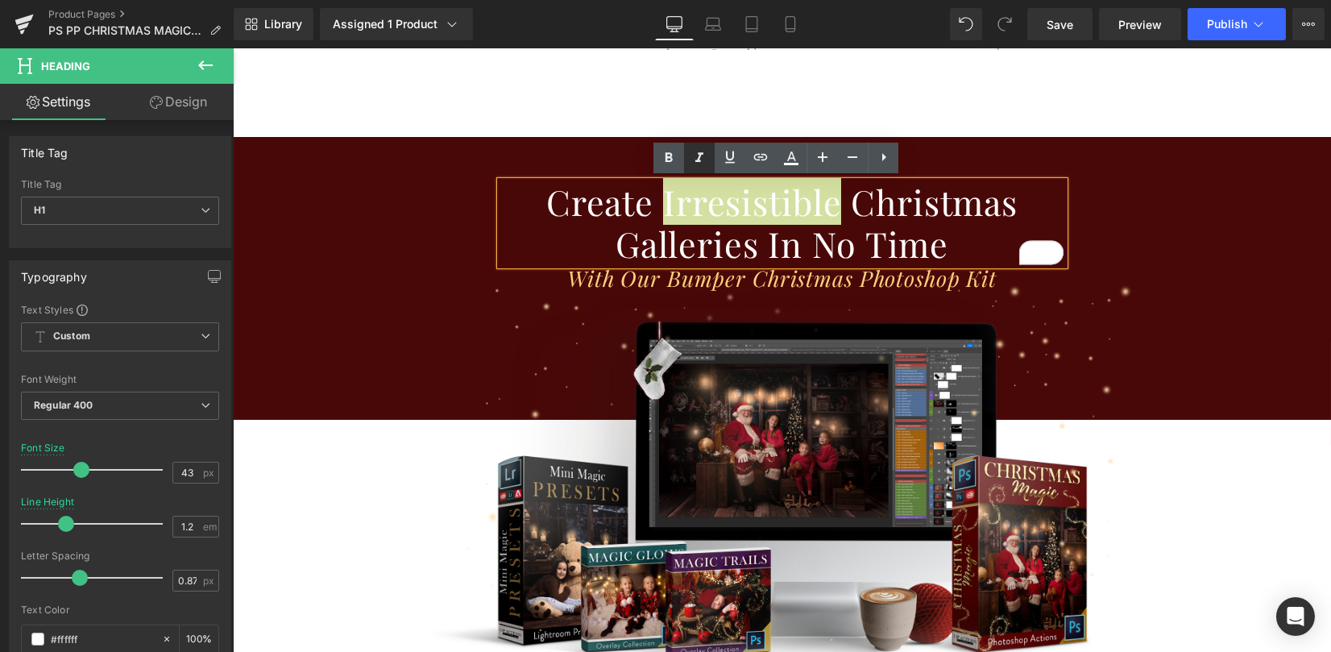
click at [699, 157] on icon at bounding box center [699, 158] width 8 height 10
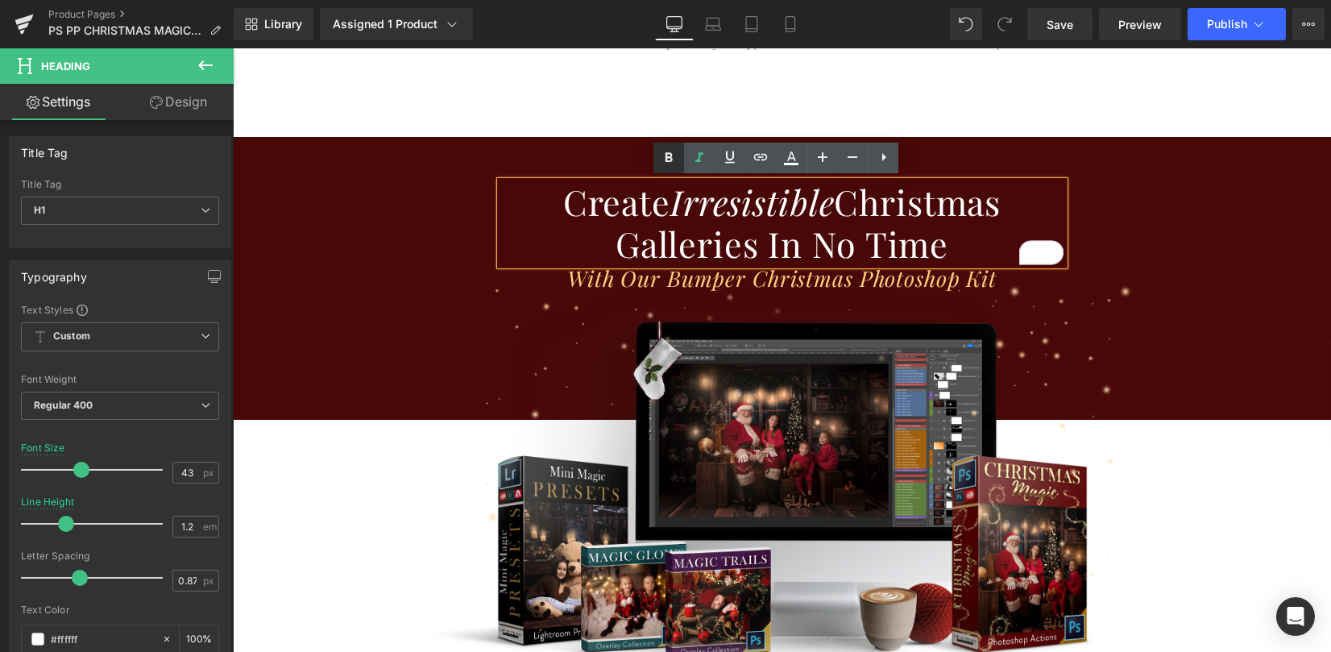
click at [672, 159] on icon at bounding box center [668, 158] width 7 height 10
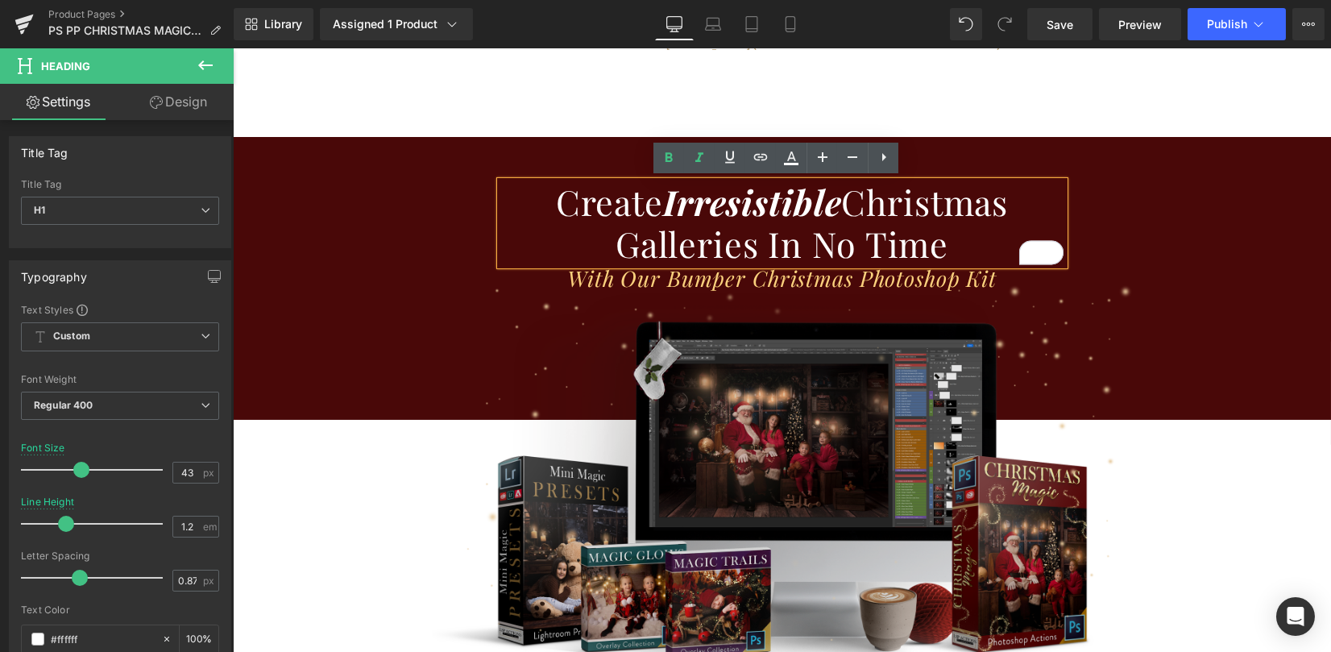
click at [1090, 373] on img at bounding box center [782, 500] width 701 height 434
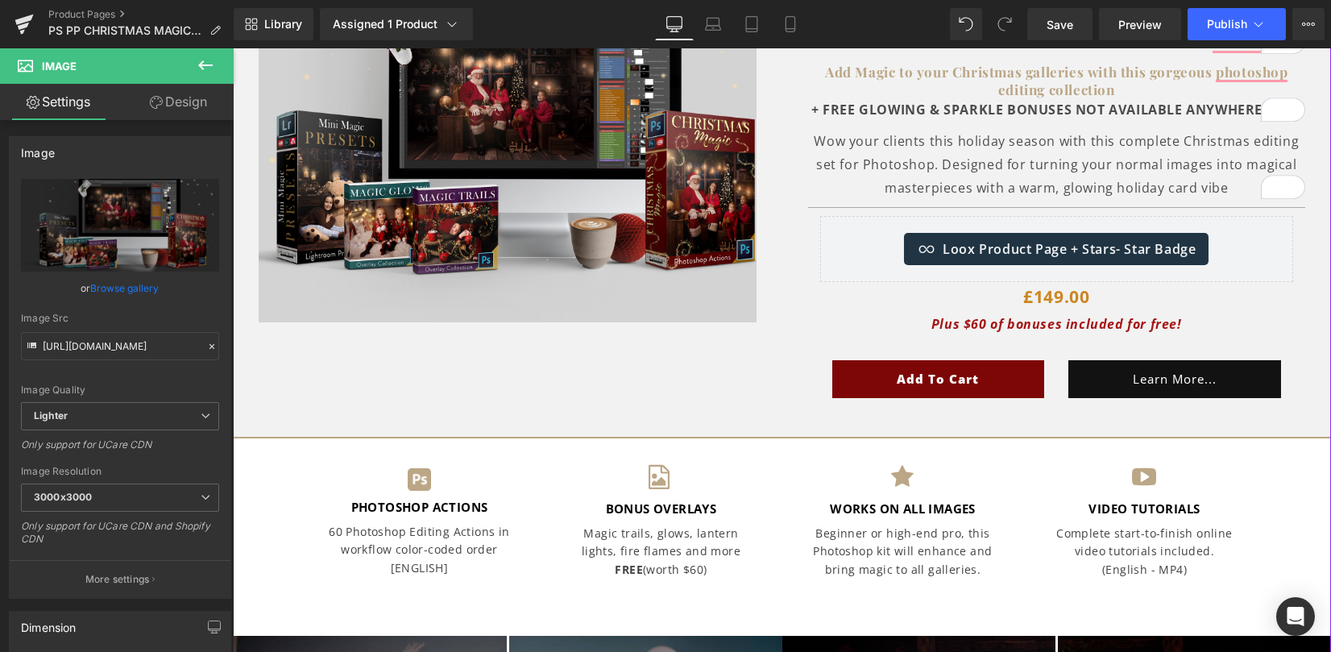
scroll to position [0, 0]
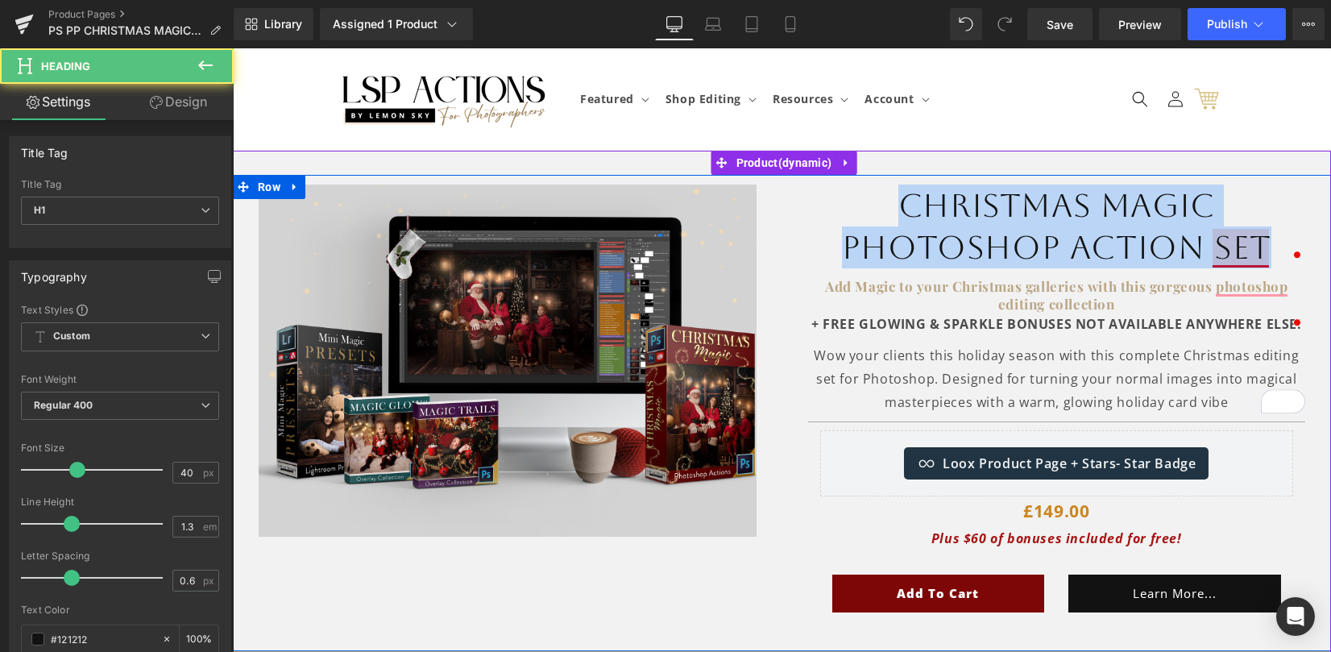
drag, startPoint x: 1176, startPoint y: 224, endPoint x: 1313, endPoint y: 240, distance: 137.9
click at [1313, 240] on div "Christmas Magic Photoshop Action sEt Heading Add Magic to your Christmas galler…" at bounding box center [1056, 413] width 549 height 458
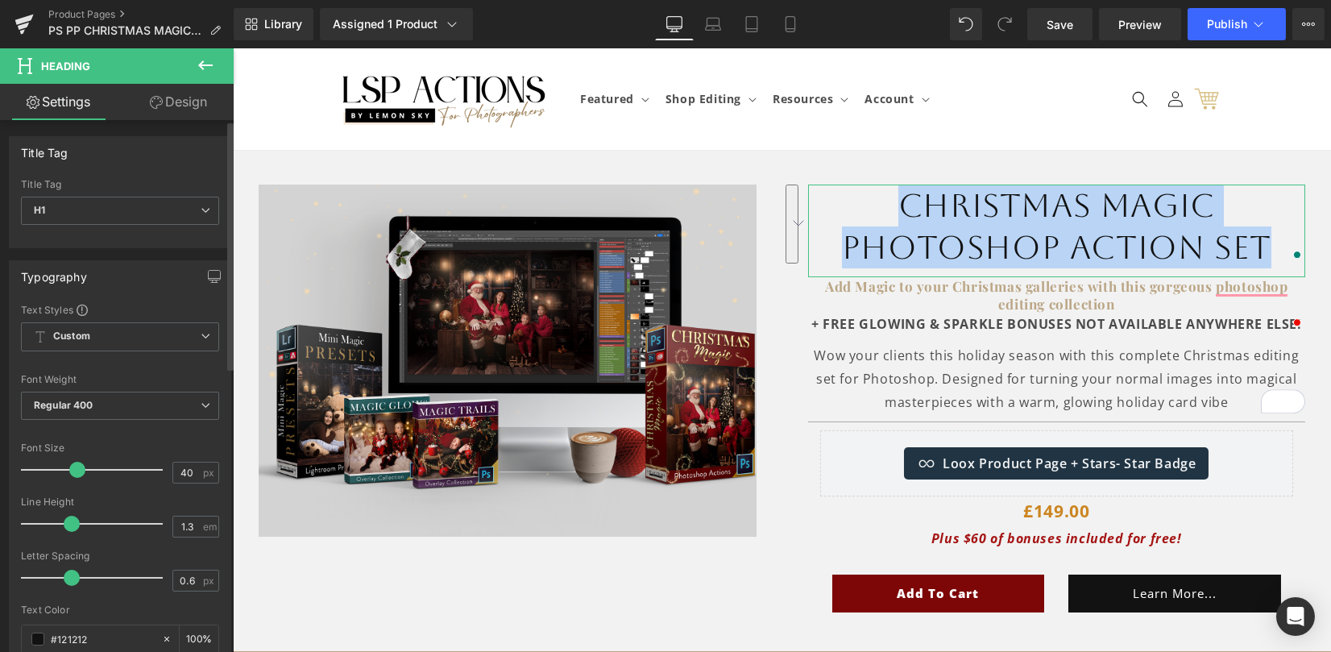
scroll to position [322, 0]
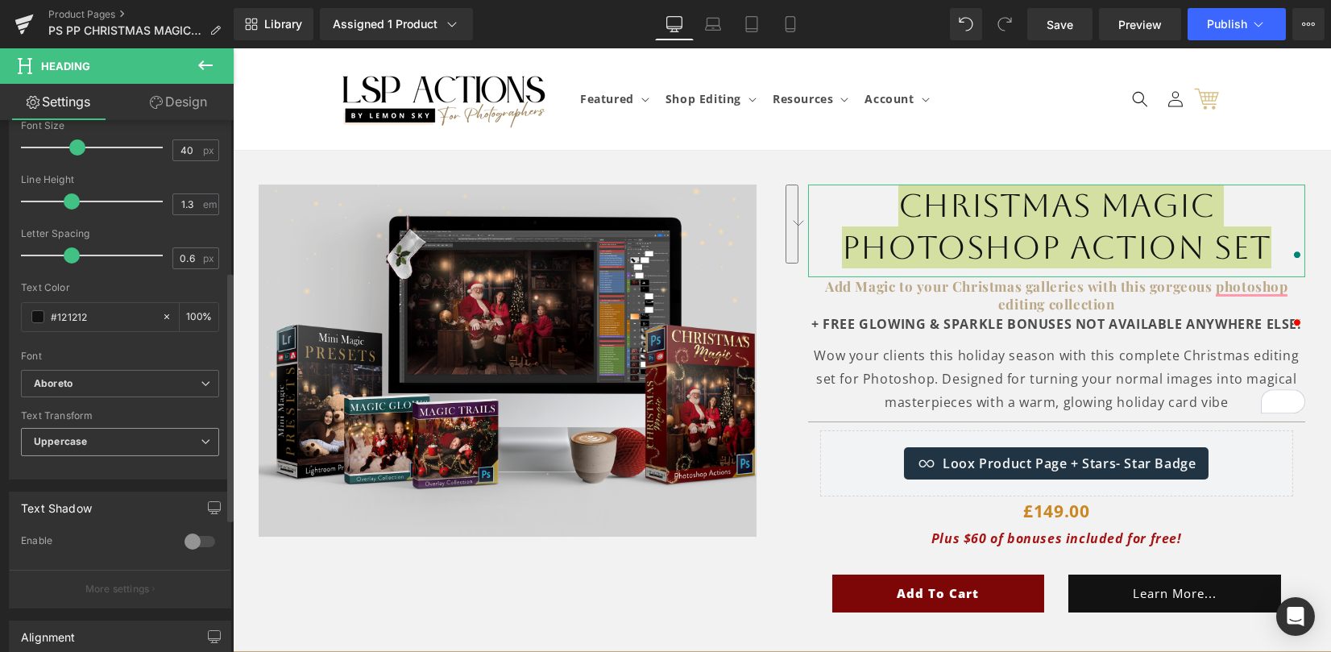
click at [116, 437] on span "Uppercase" at bounding box center [120, 442] width 198 height 28
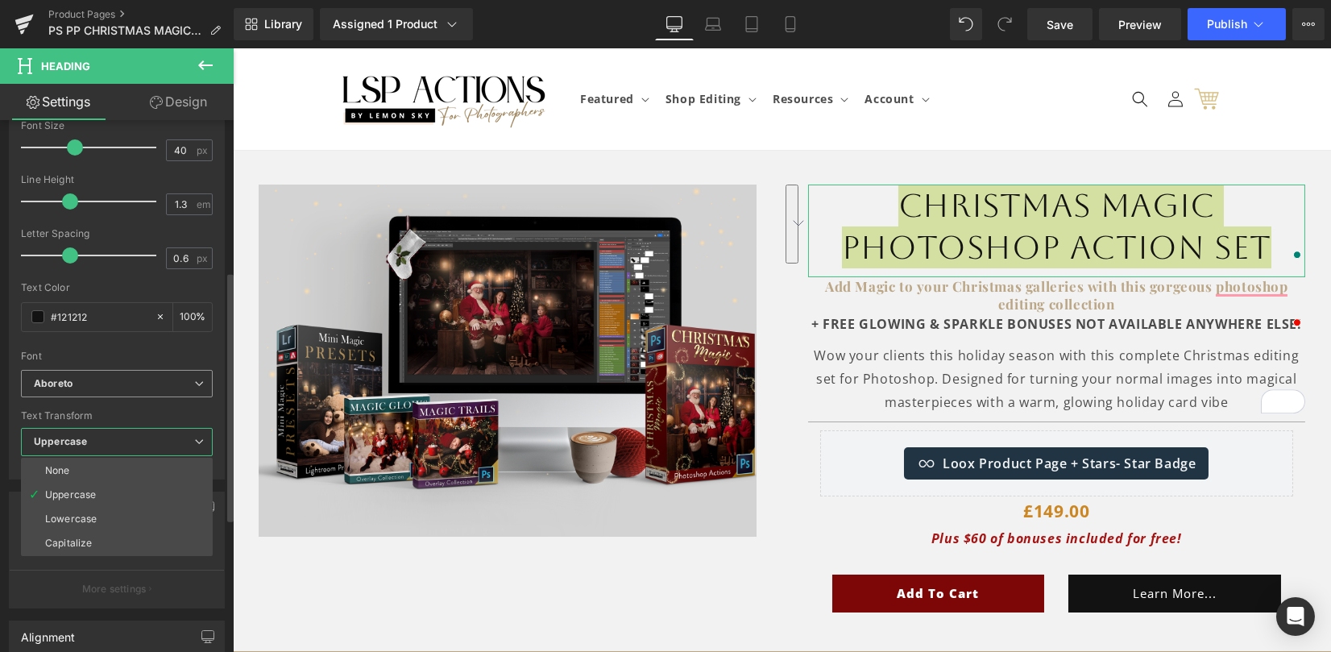
click at [121, 383] on b "Aboreto" at bounding box center [114, 384] width 160 height 14
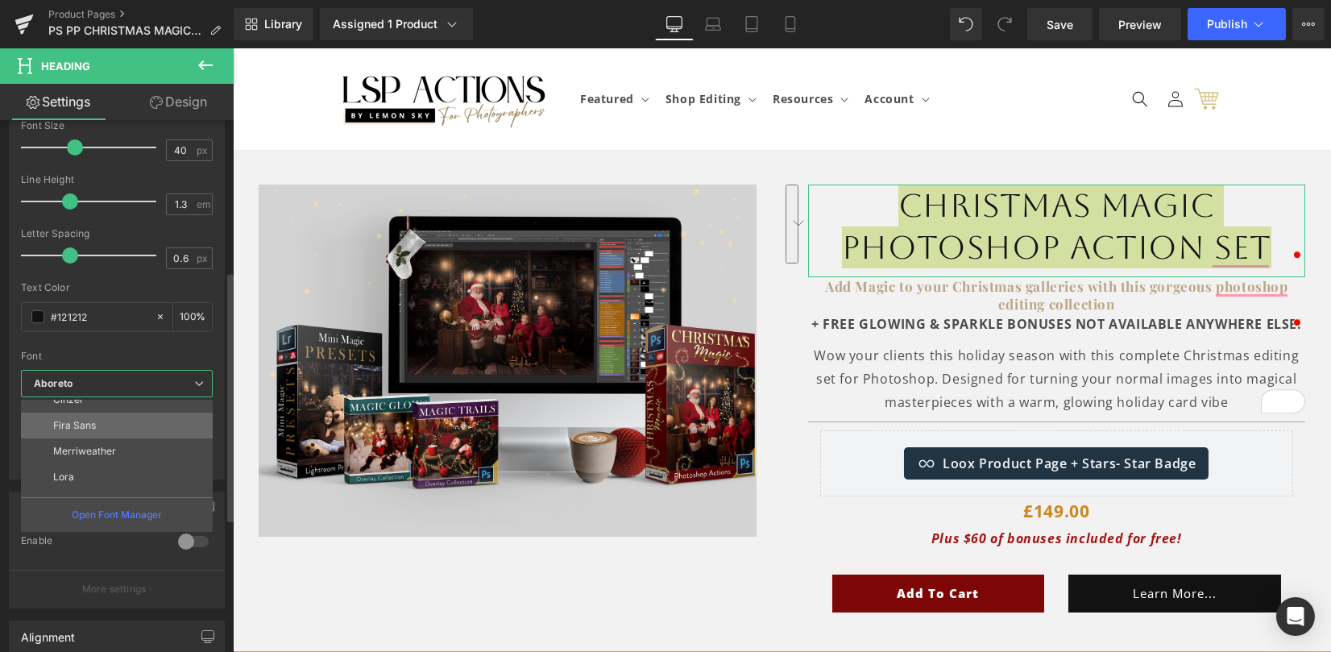
click at [131, 430] on li "Fira Sans" at bounding box center [120, 426] width 199 height 26
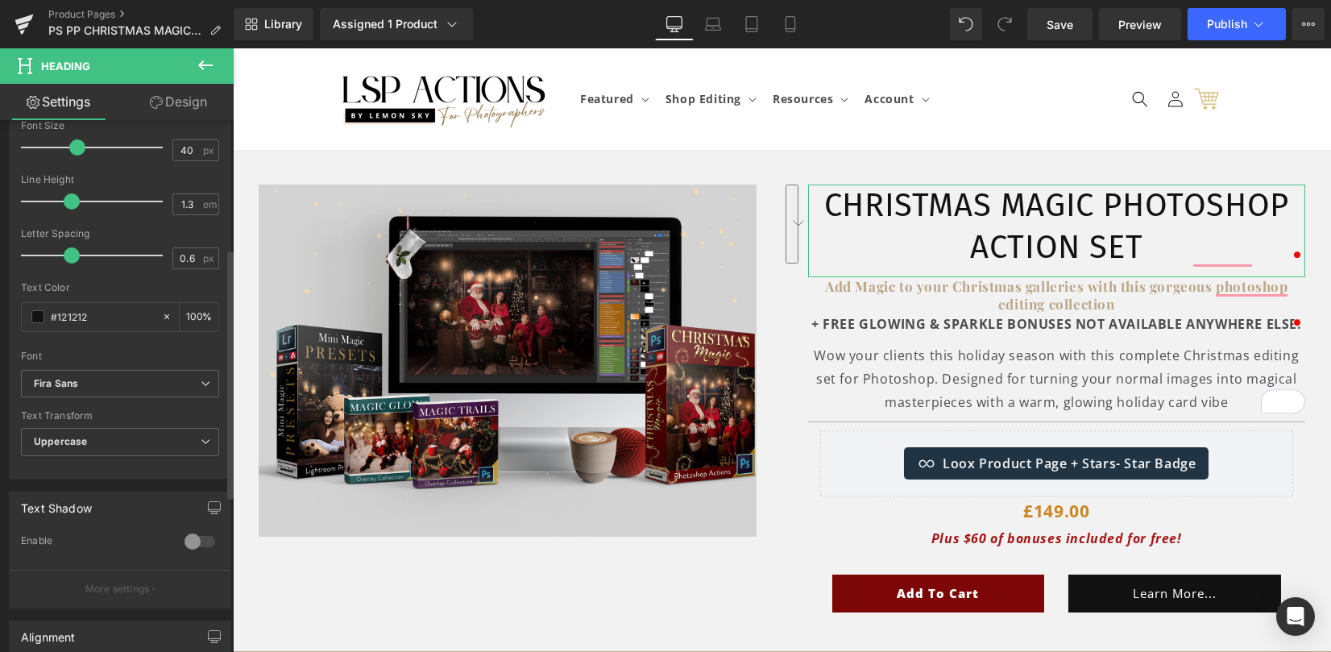
scroll to position [107, 0]
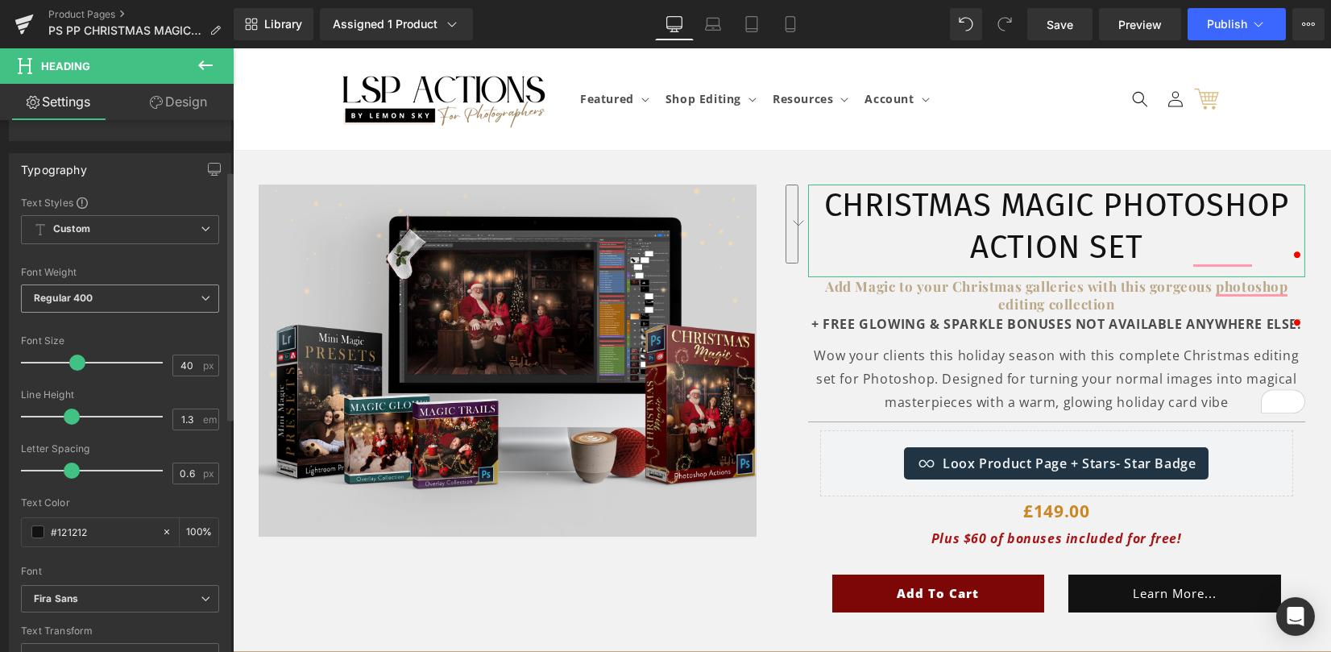
click at [93, 296] on b "Regular 400" at bounding box center [64, 298] width 60 height 12
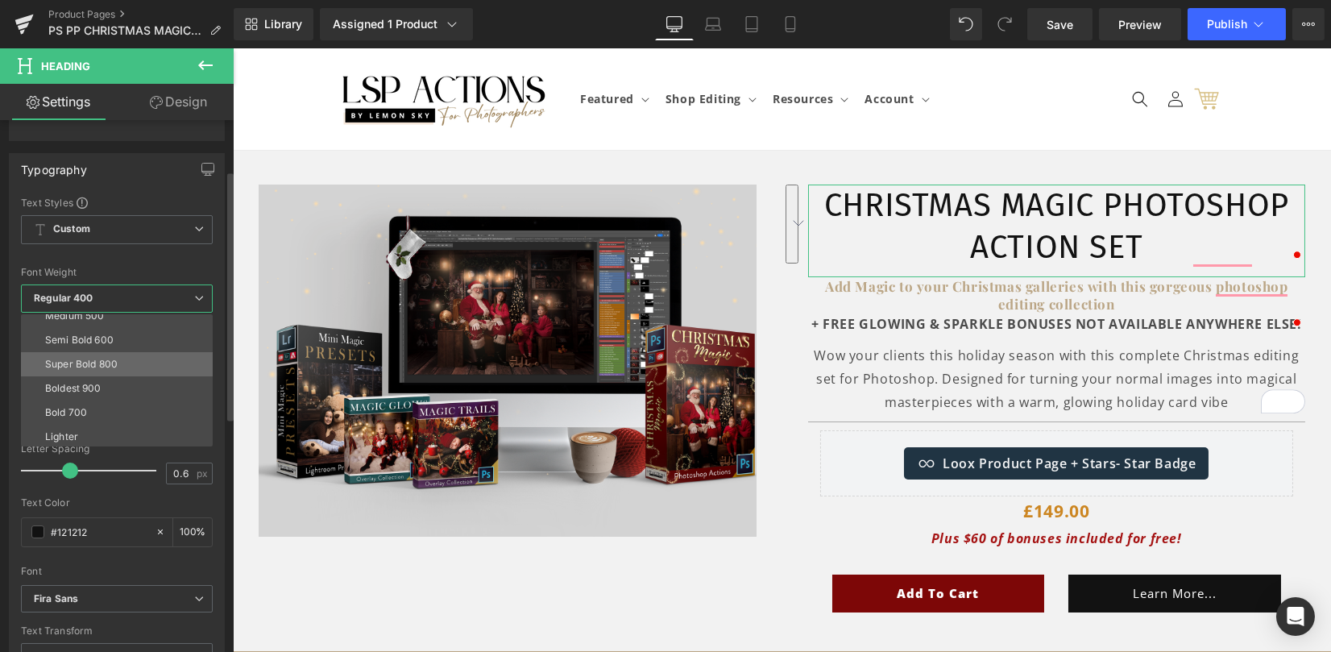
click at [106, 367] on div "Super Bold 800" at bounding box center [81, 364] width 73 height 11
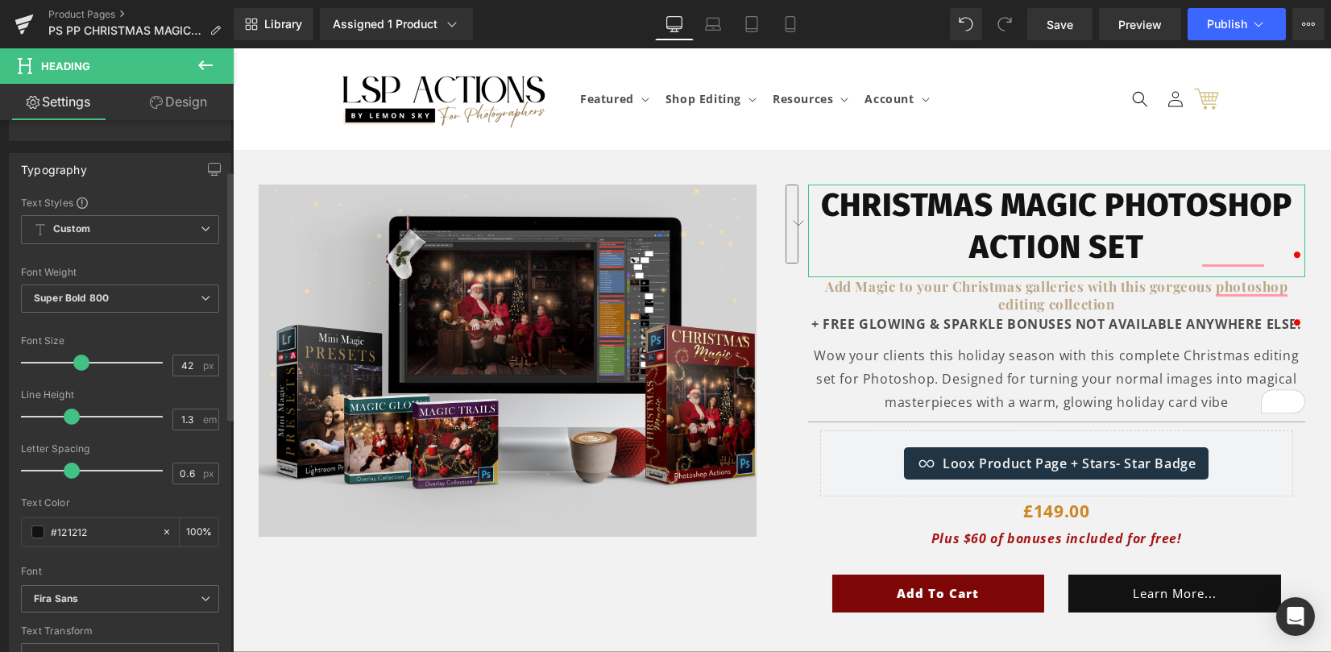
type input "43"
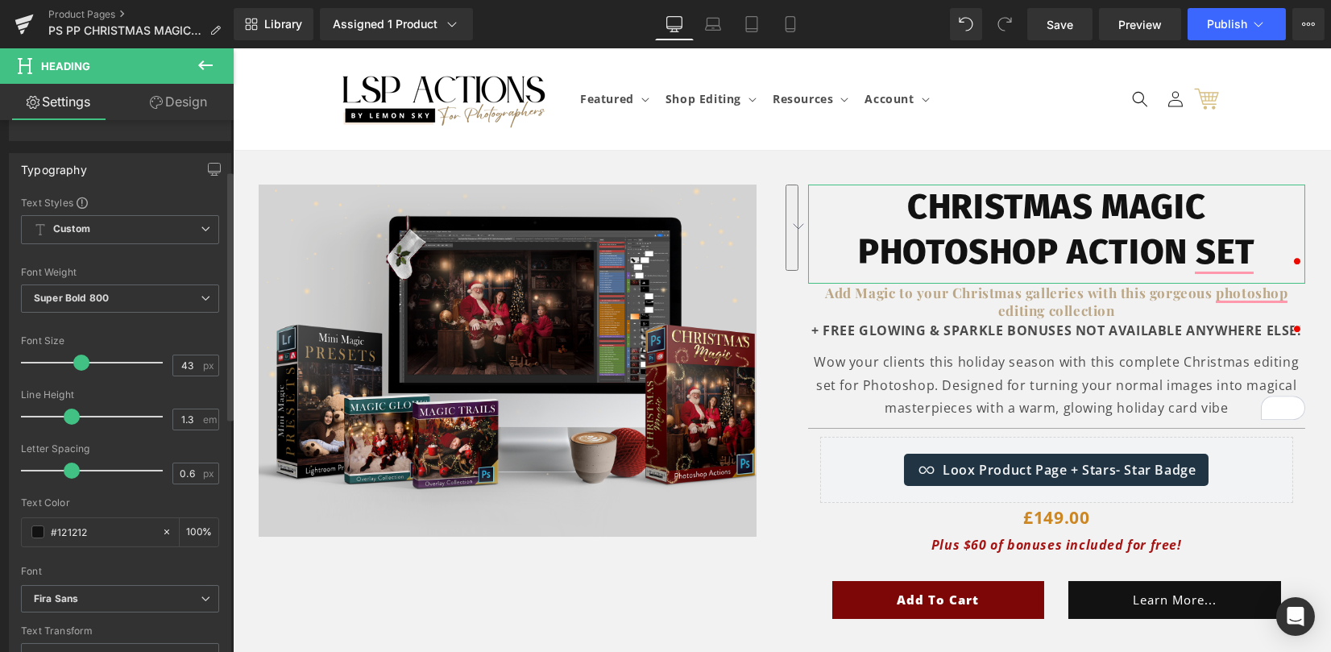
click at [79, 361] on span at bounding box center [81, 362] width 16 height 16
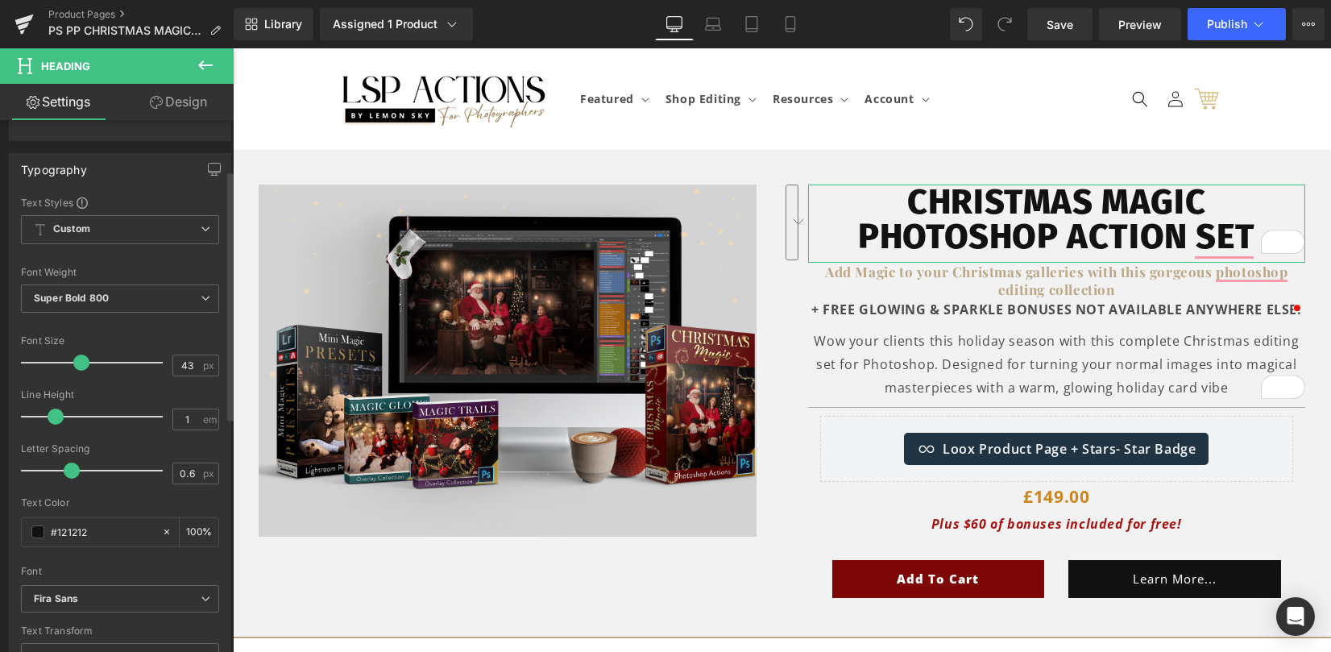
type input "1.1"
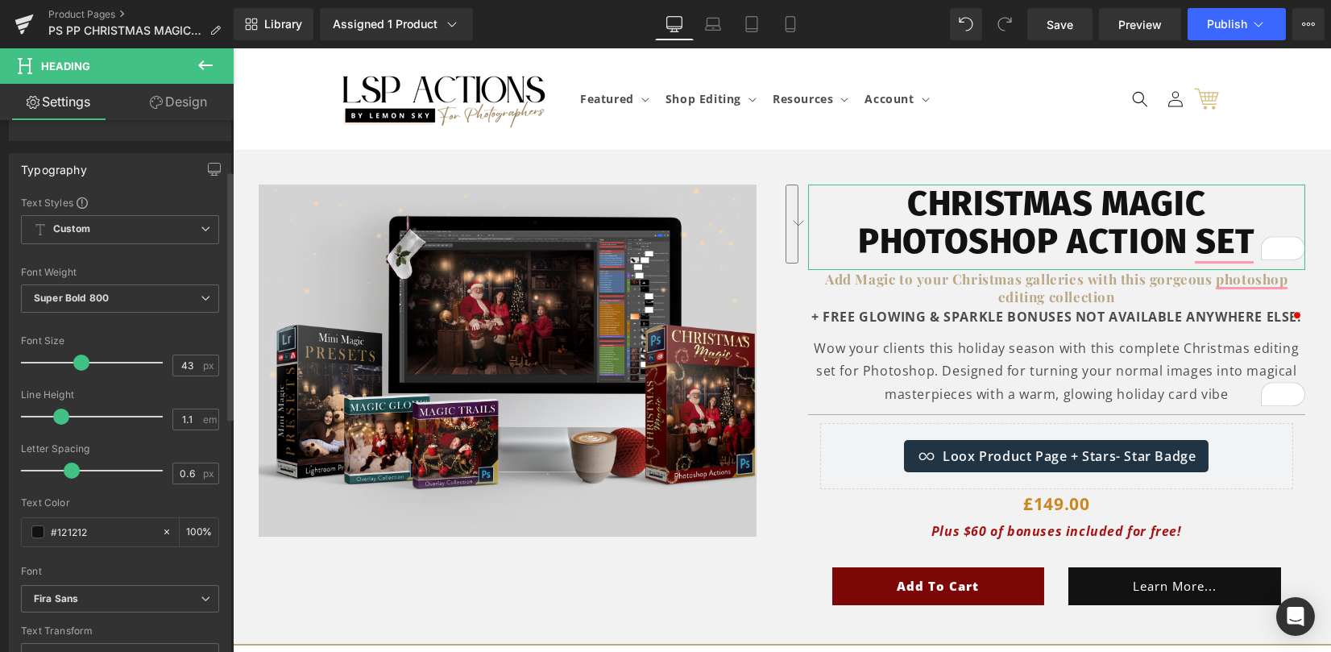
click at [56, 408] on span at bounding box center [61, 416] width 16 height 16
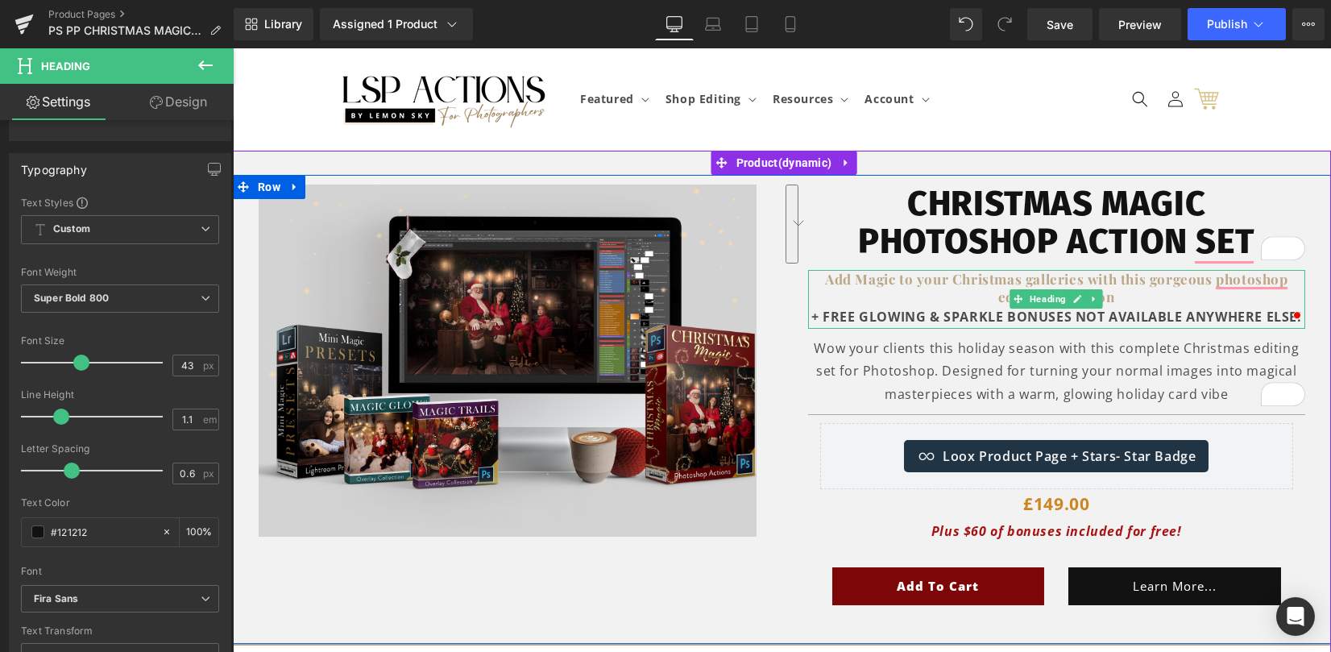
click at [1117, 294] on h1 "Add Magic to your Christmas galleries with this gorgeous photoshop editing coll…" at bounding box center [1057, 287] width 498 height 35
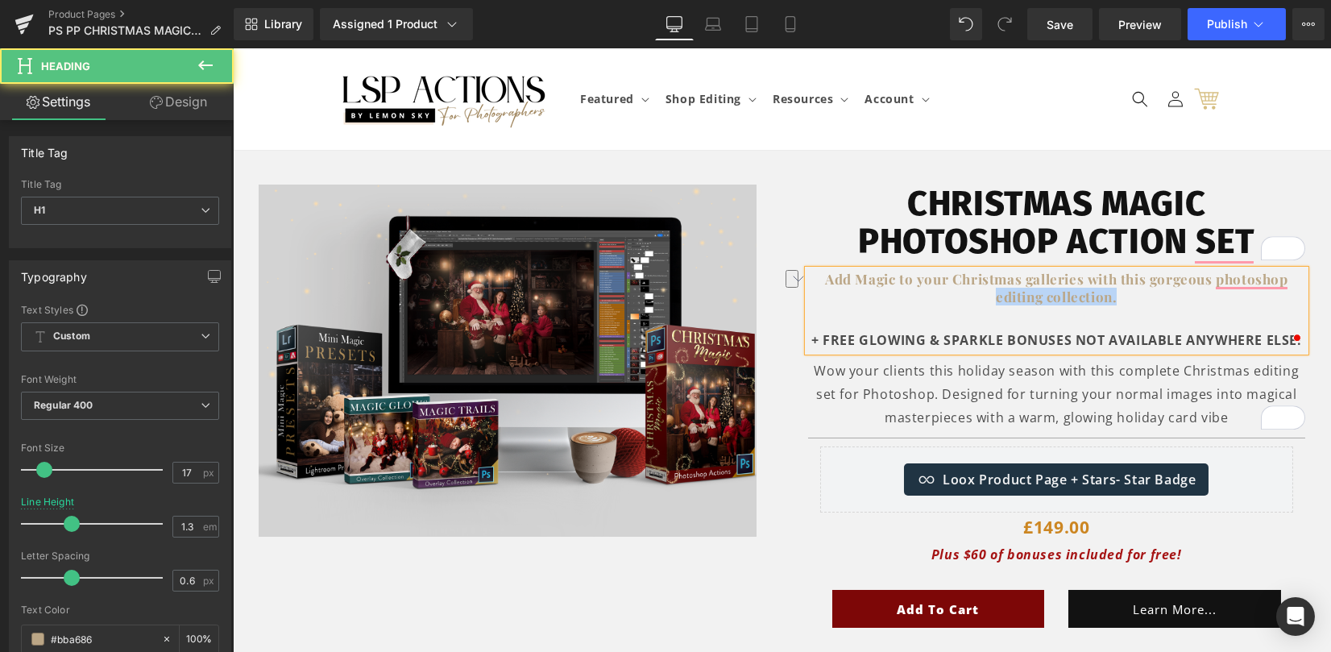
drag, startPoint x: 933, startPoint y: 287, endPoint x: 786, endPoint y: 288, distance: 146.6
click at [786, 288] on div "Christmas Magic Photoshop Action sEt Heading Add Magic to your Christmas galler…" at bounding box center [1056, 421] width 549 height 474
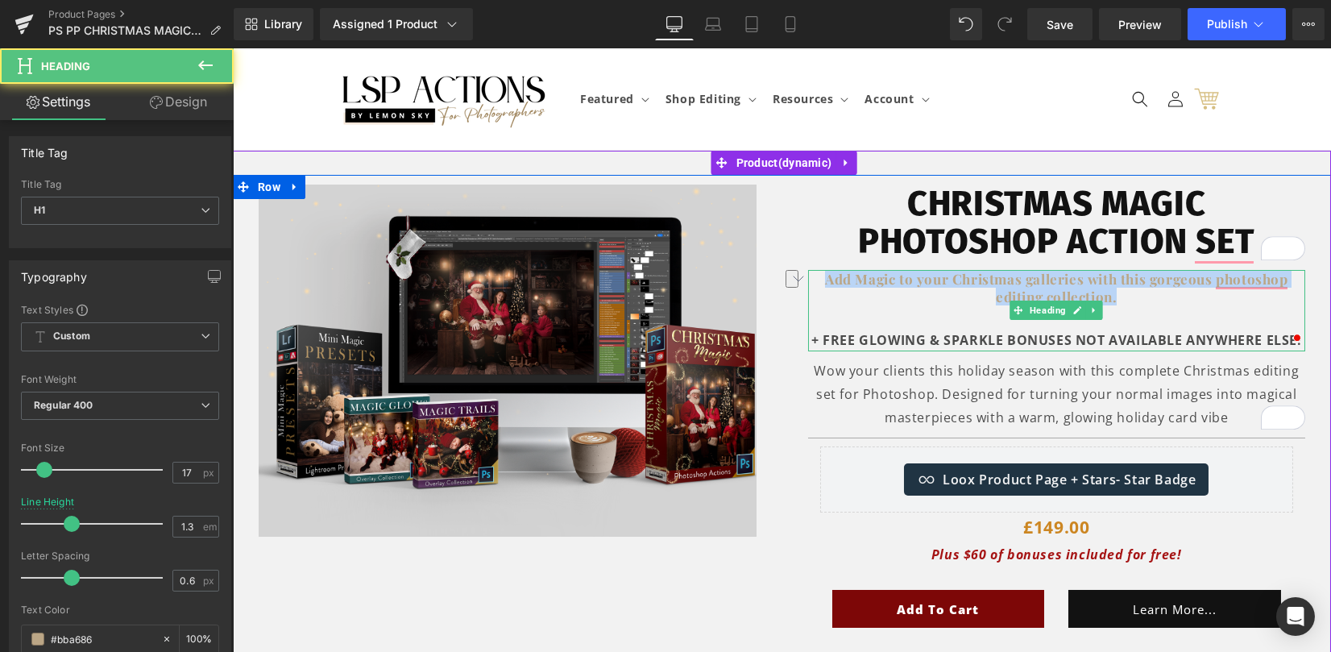
drag, startPoint x: 823, startPoint y: 280, endPoint x: 1162, endPoint y: 293, distance: 339.5
click at [1162, 293] on h1 "Add Magic to your Christmas galleries with this gorgeous photoshop editing coll…" at bounding box center [1057, 287] width 498 height 35
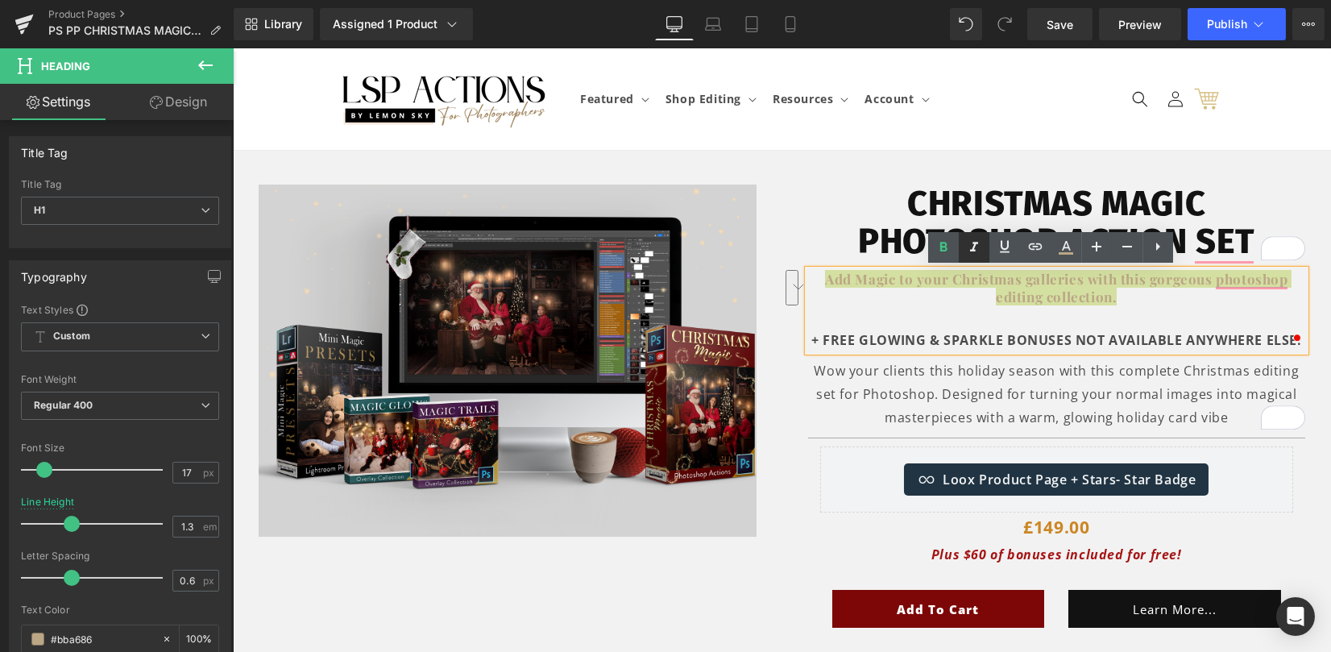
click at [981, 247] on icon at bounding box center [973, 247] width 19 height 19
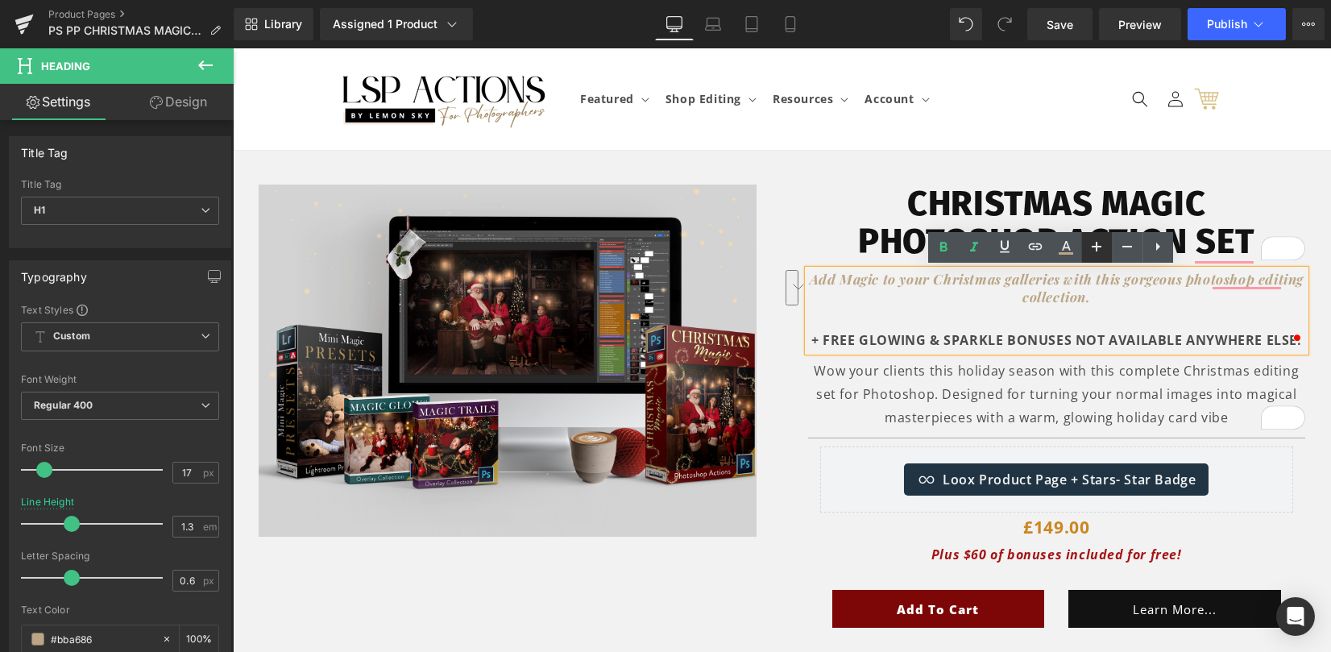
click at [1098, 247] on icon at bounding box center [1097, 247] width 10 height 10
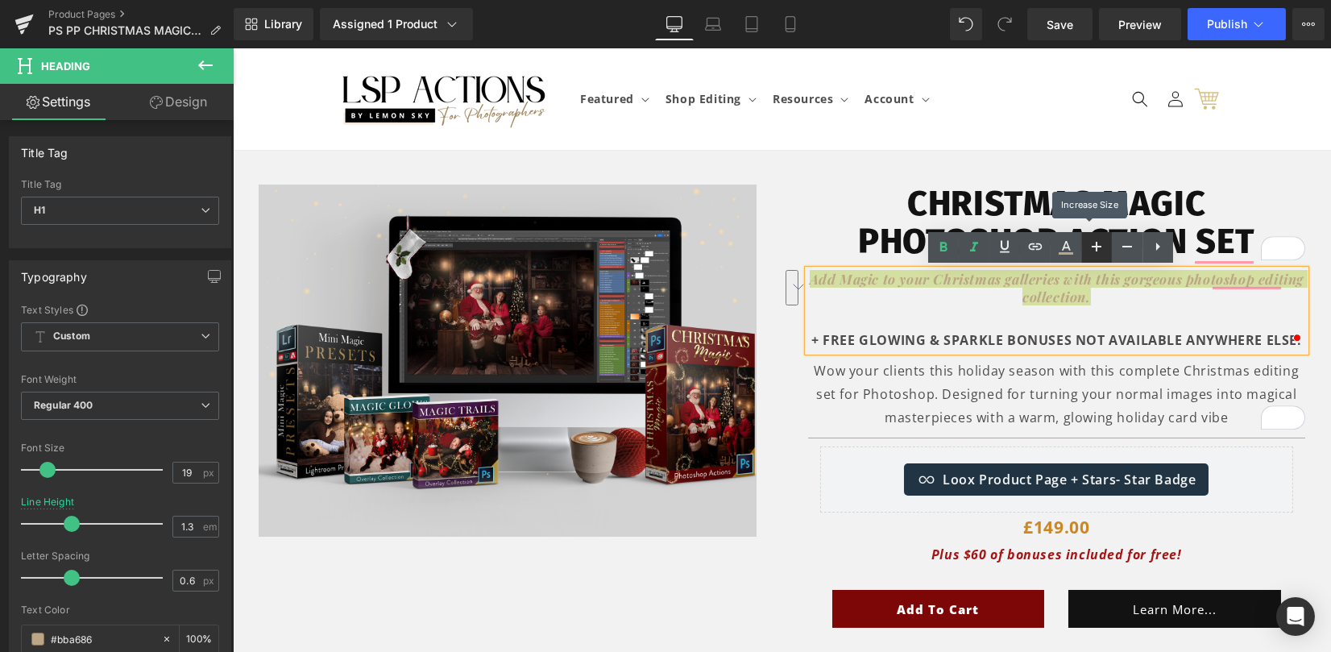
click at [1098, 247] on icon at bounding box center [1097, 247] width 10 height 10
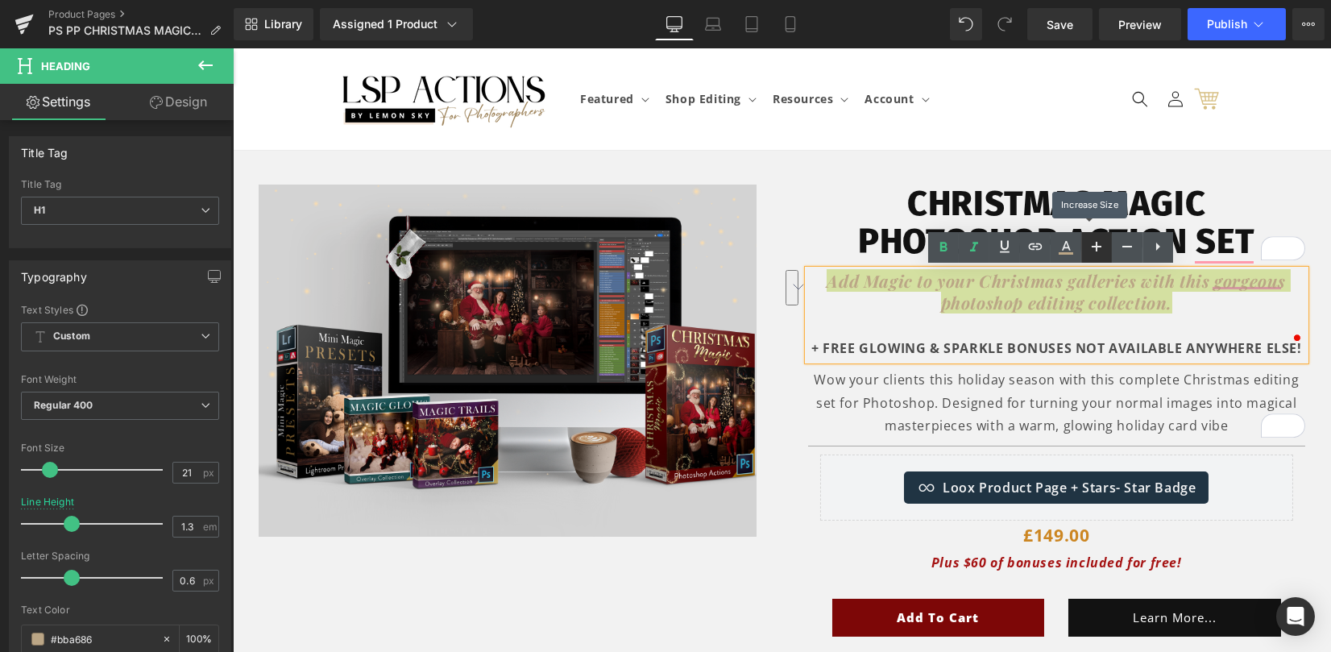
click at [1098, 247] on icon at bounding box center [1097, 247] width 10 height 10
type input "23"
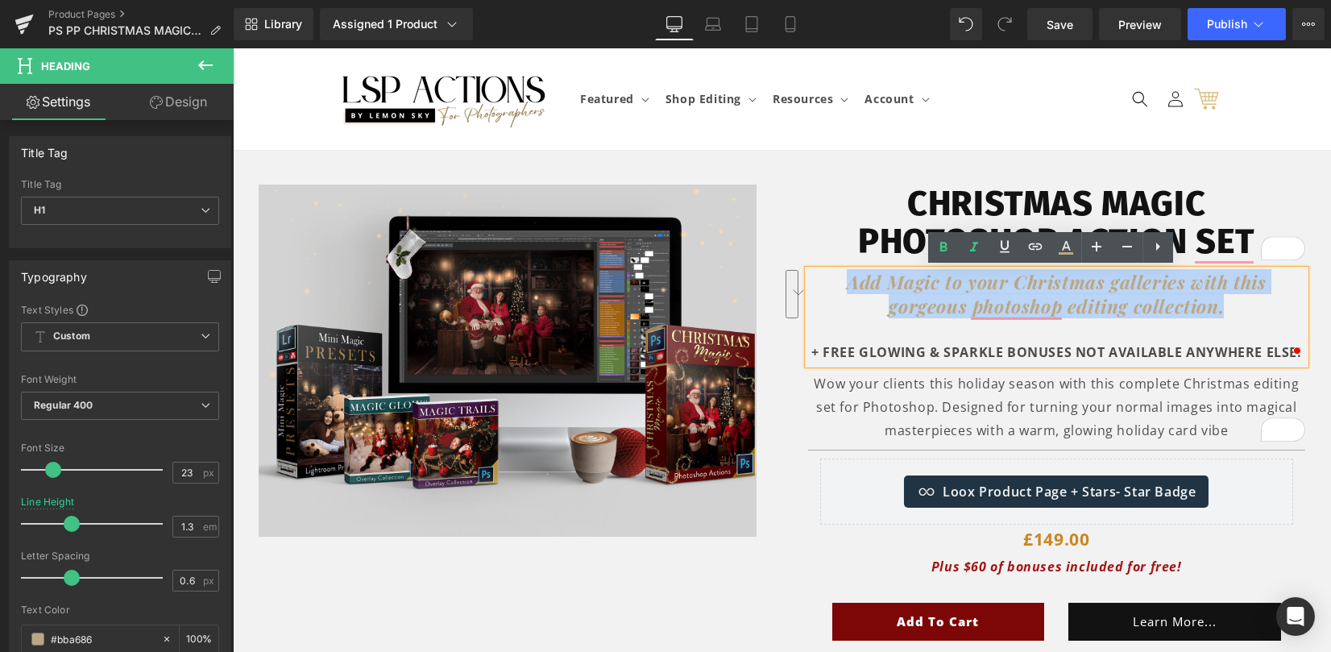
click at [967, 315] on icon "Add Magic to your Christmas galleries with this gorgeous photoshop editing coll…" at bounding box center [1056, 293] width 419 height 49
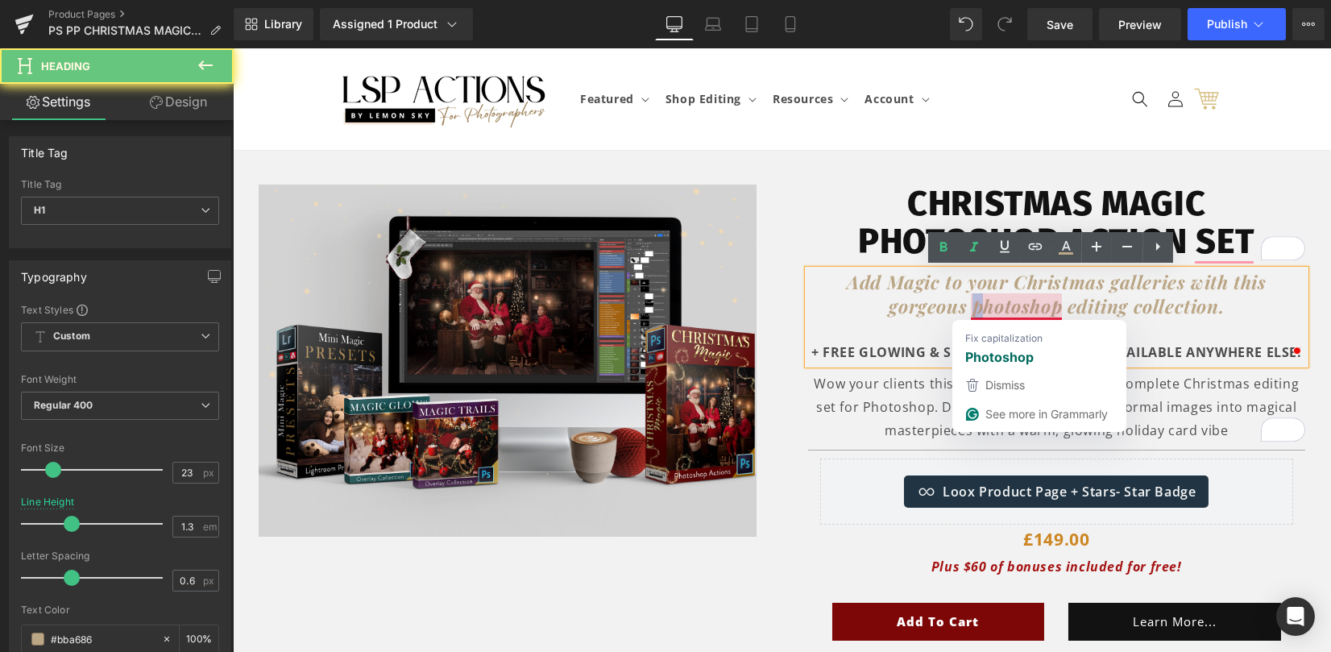
click at [966, 313] on icon "Add Magic to your Christmas galleries with this gorgeous photoshop editing coll…" at bounding box center [1056, 293] width 419 height 49
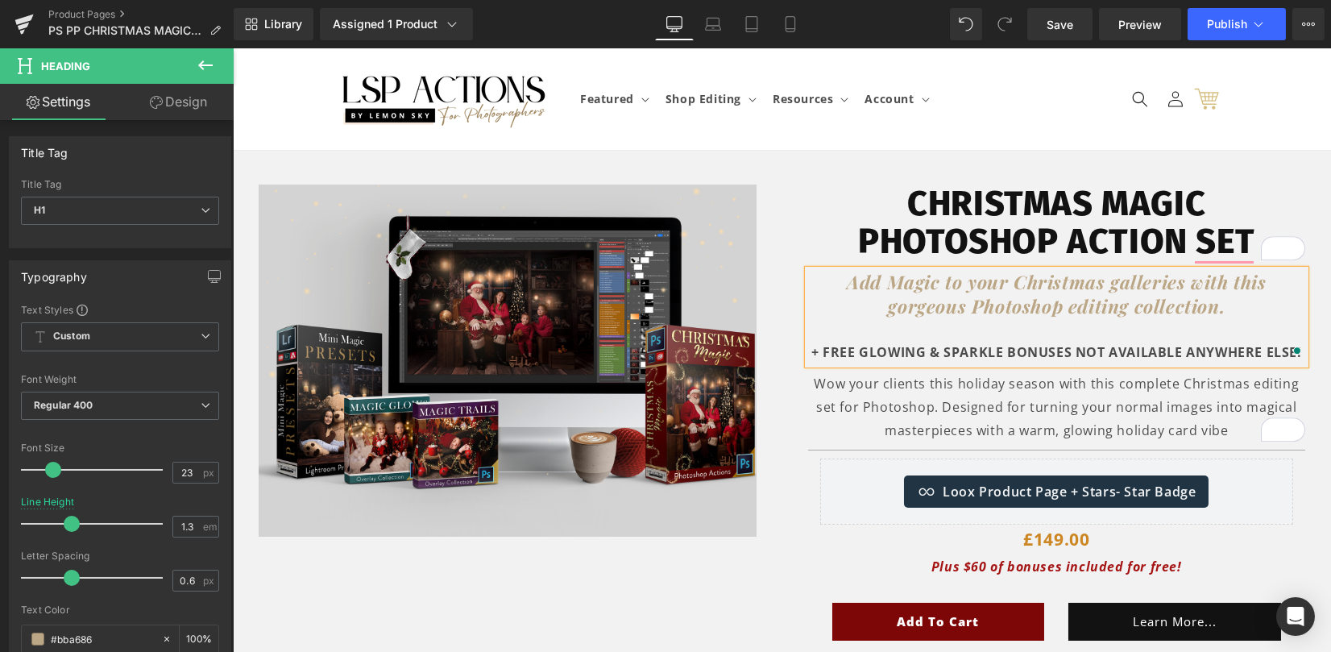
click at [767, 524] on div "Vimeo Hero Banner" at bounding box center [507, 360] width 549 height 352
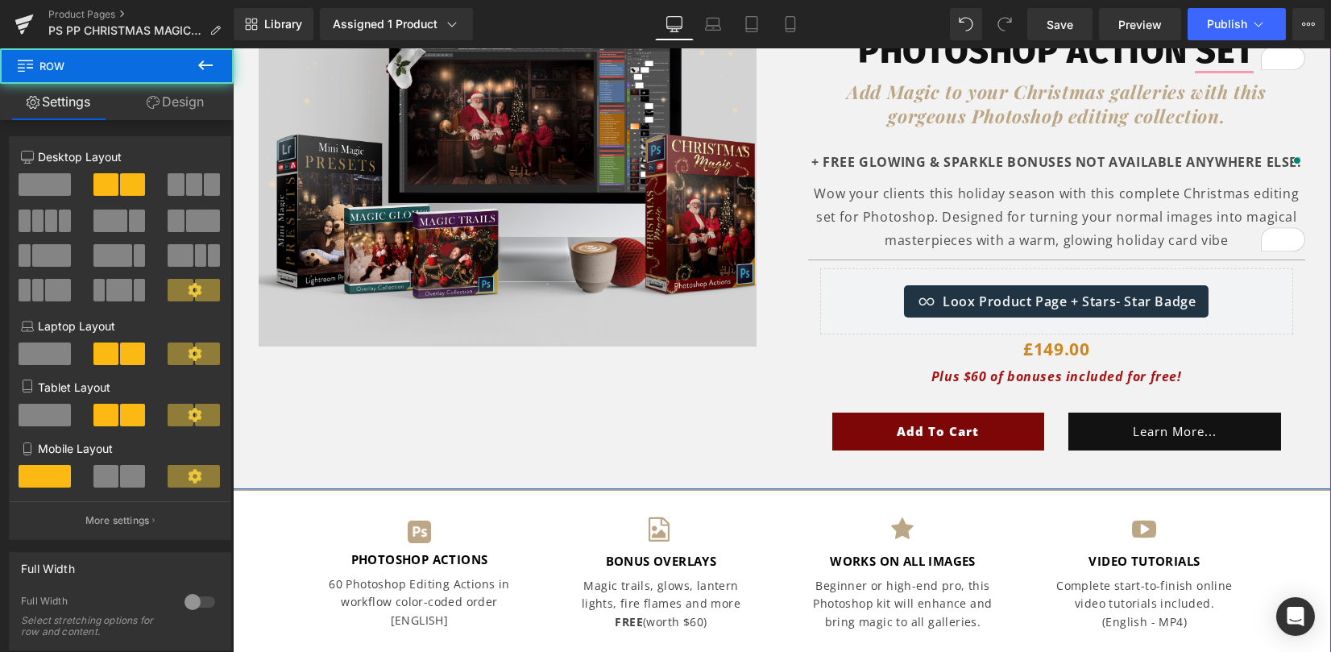
scroll to position [214, 0]
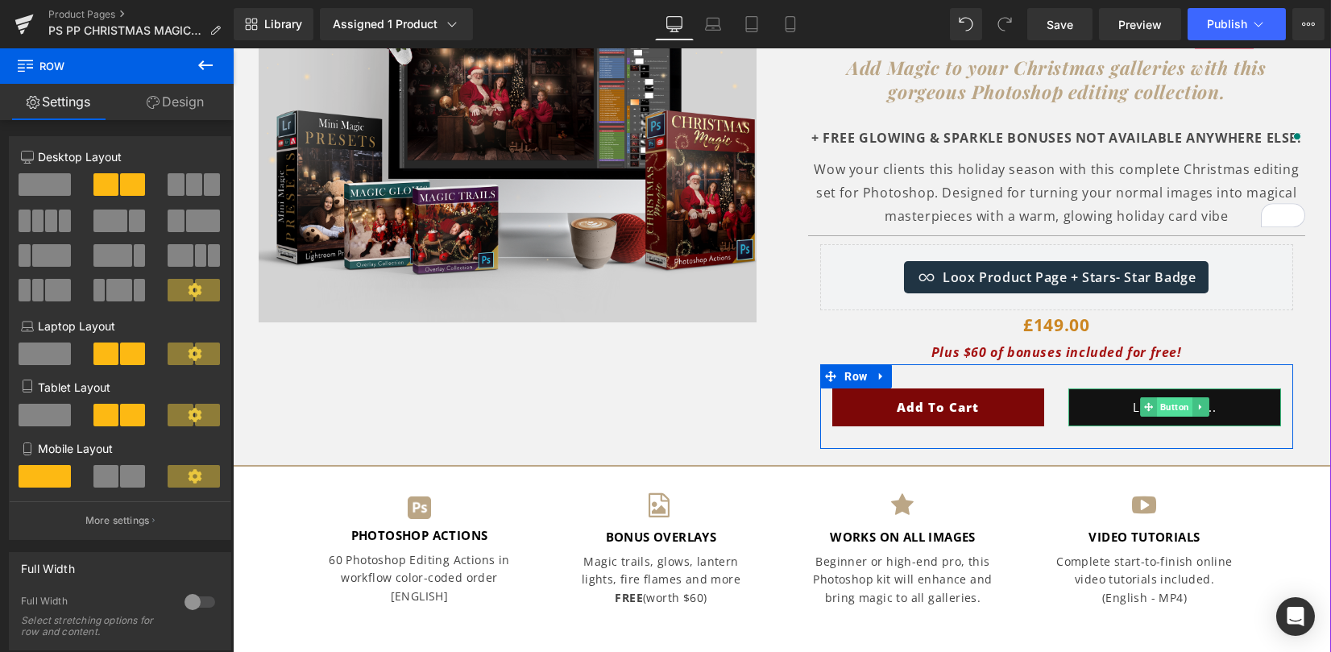
click at [1187, 402] on span "Button" at bounding box center [1174, 406] width 35 height 19
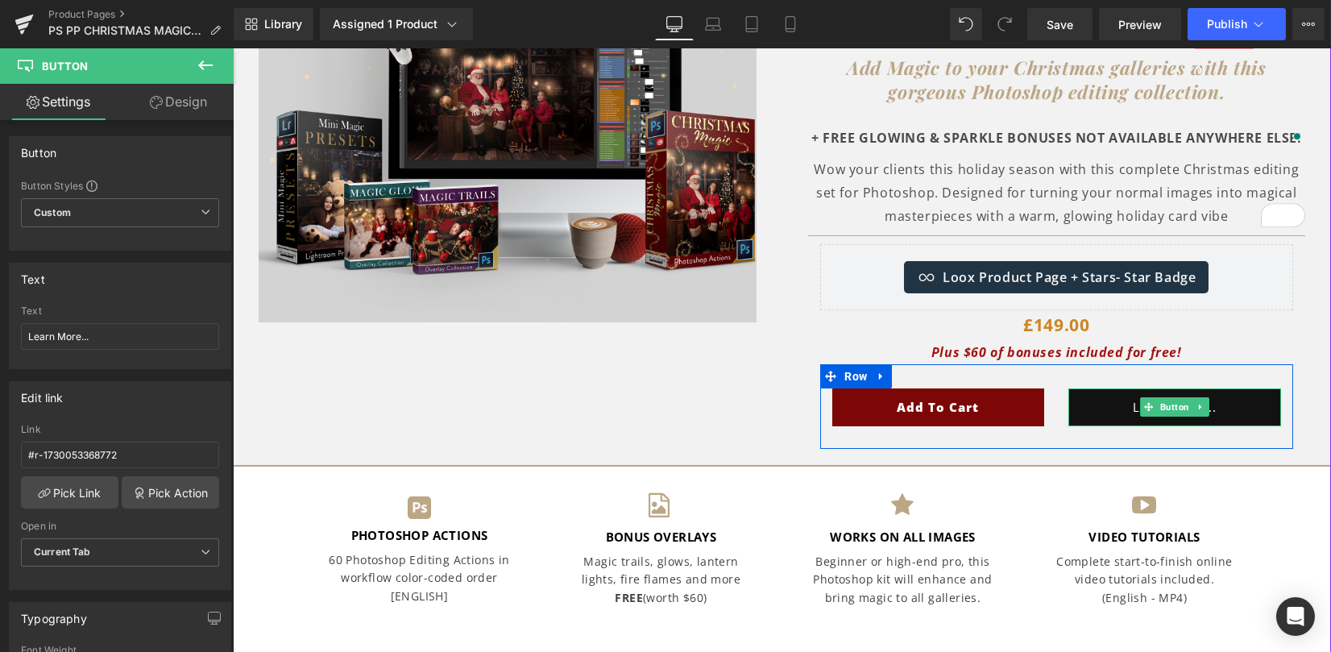
drag, startPoint x: 1162, startPoint y: 405, endPoint x: 1105, endPoint y: 393, distance: 57.7
click at [1162, 405] on span "Button" at bounding box center [1174, 406] width 35 height 19
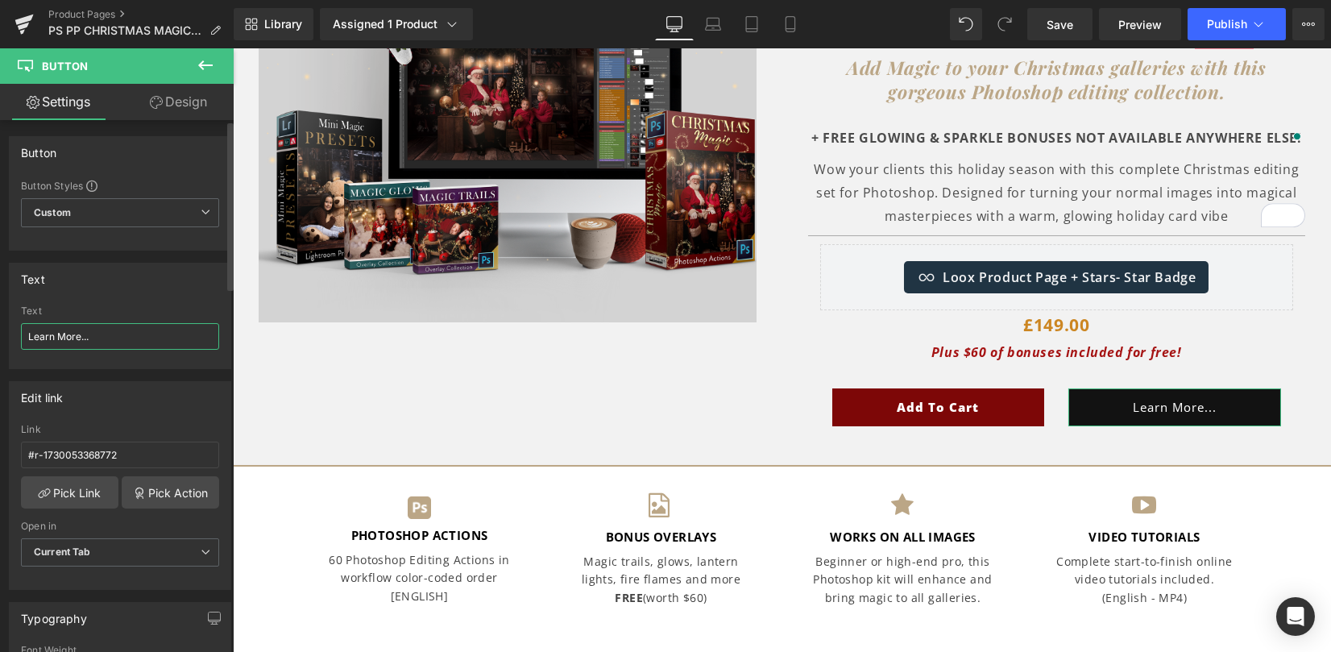
drag, startPoint x: 79, startPoint y: 334, endPoint x: 109, endPoint y: 334, distance: 29.8
click at [106, 334] on input "Learn More..." at bounding box center [120, 336] width 198 height 27
paste input "→"
type input "Learn More →"
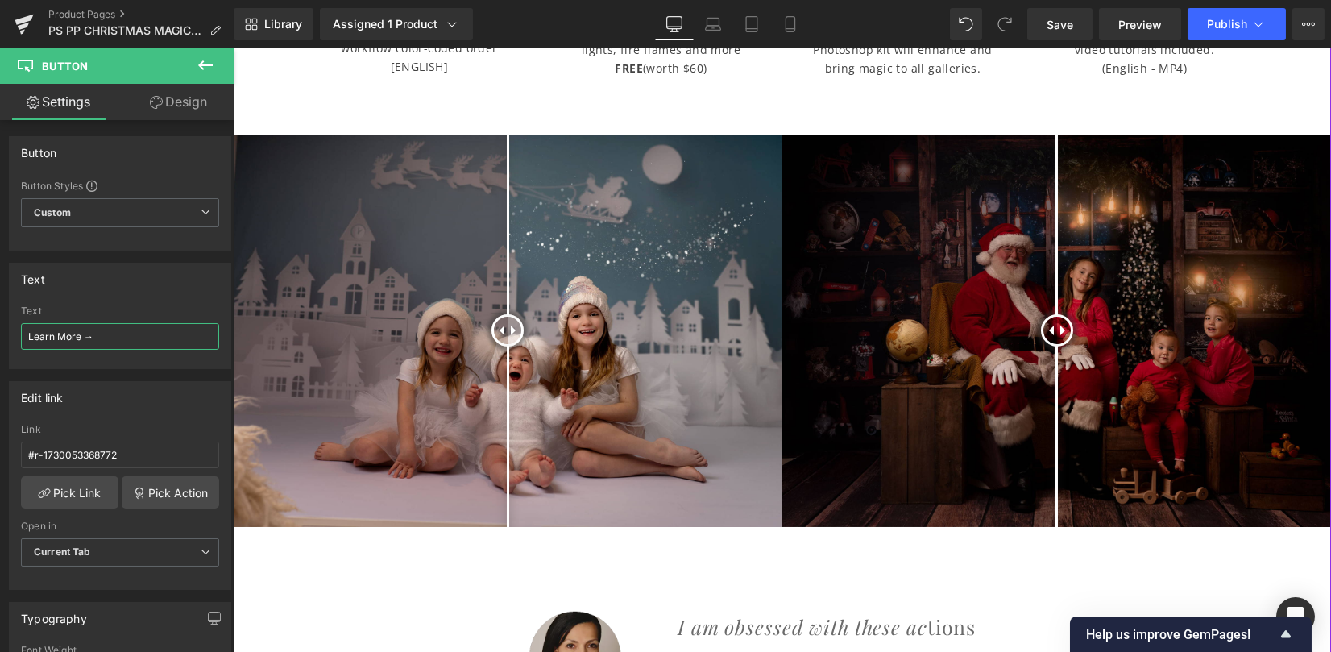
scroll to position [752, 0]
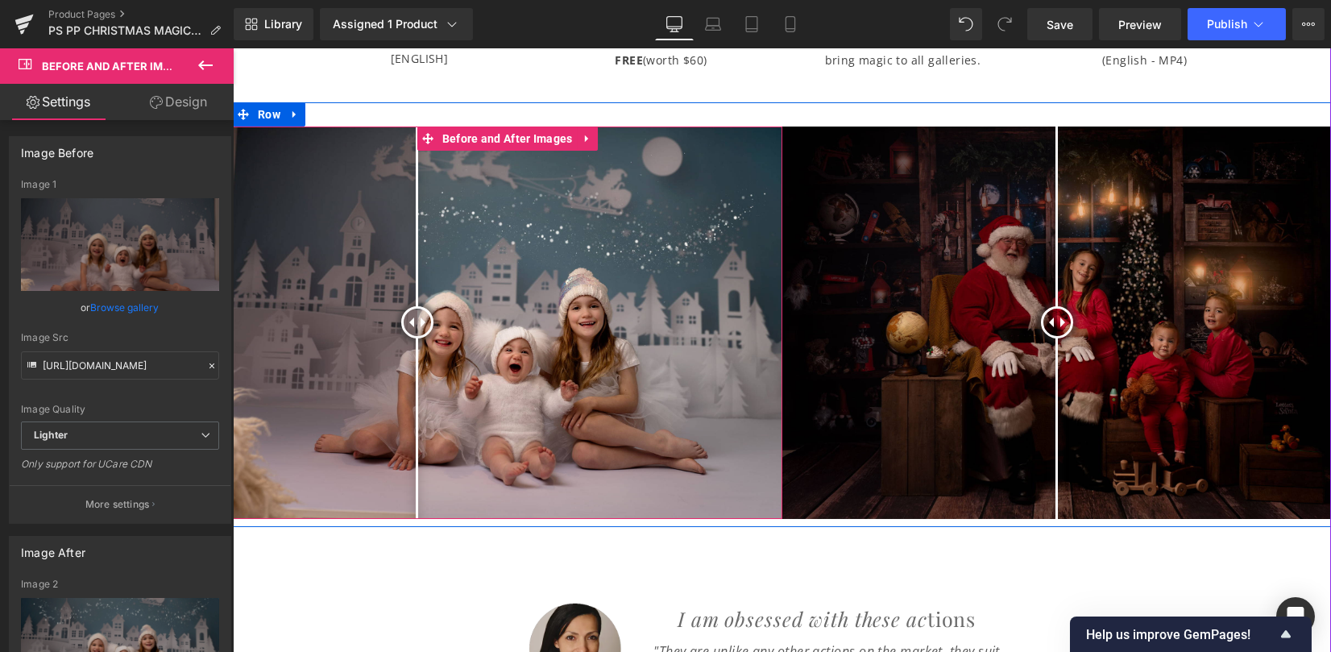
drag, startPoint x: 496, startPoint y: 321, endPoint x: 348, endPoint y: 304, distance: 149.3
click at [401, 306] on div at bounding box center [417, 322] width 32 height 32
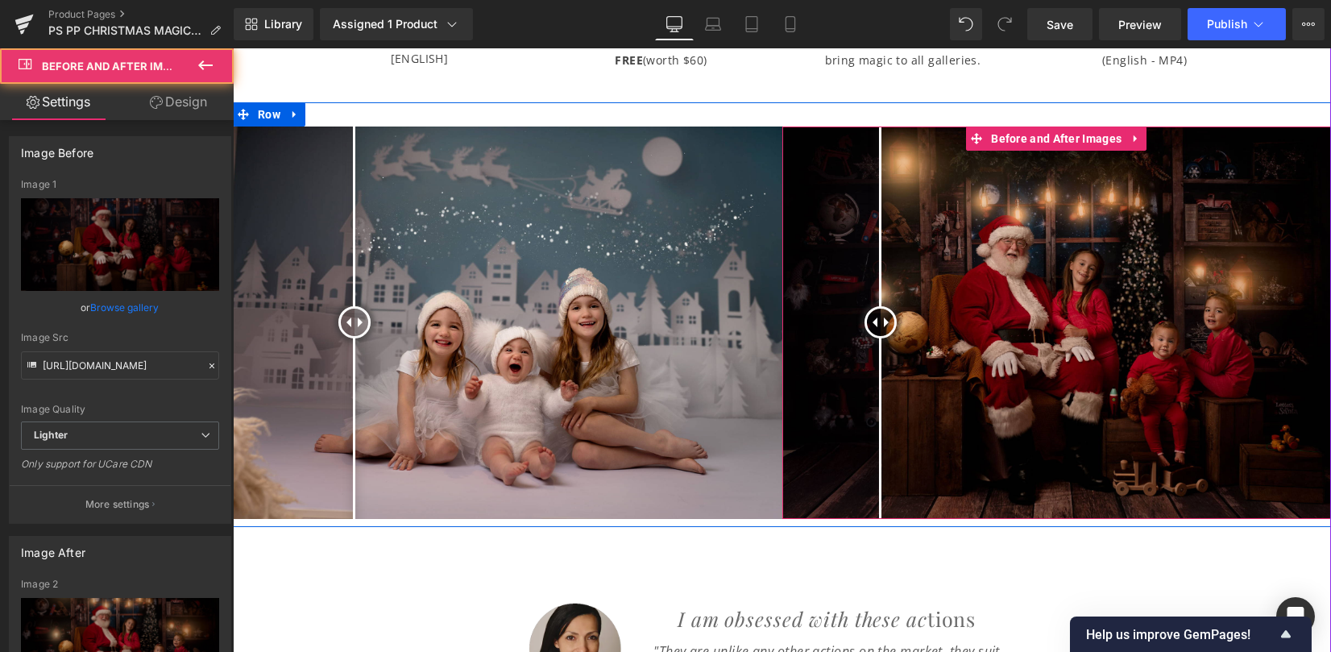
drag, startPoint x: 948, startPoint y: 312, endPoint x: 874, endPoint y: 313, distance: 74.1
click at [874, 313] on div at bounding box center [880, 322] width 32 height 32
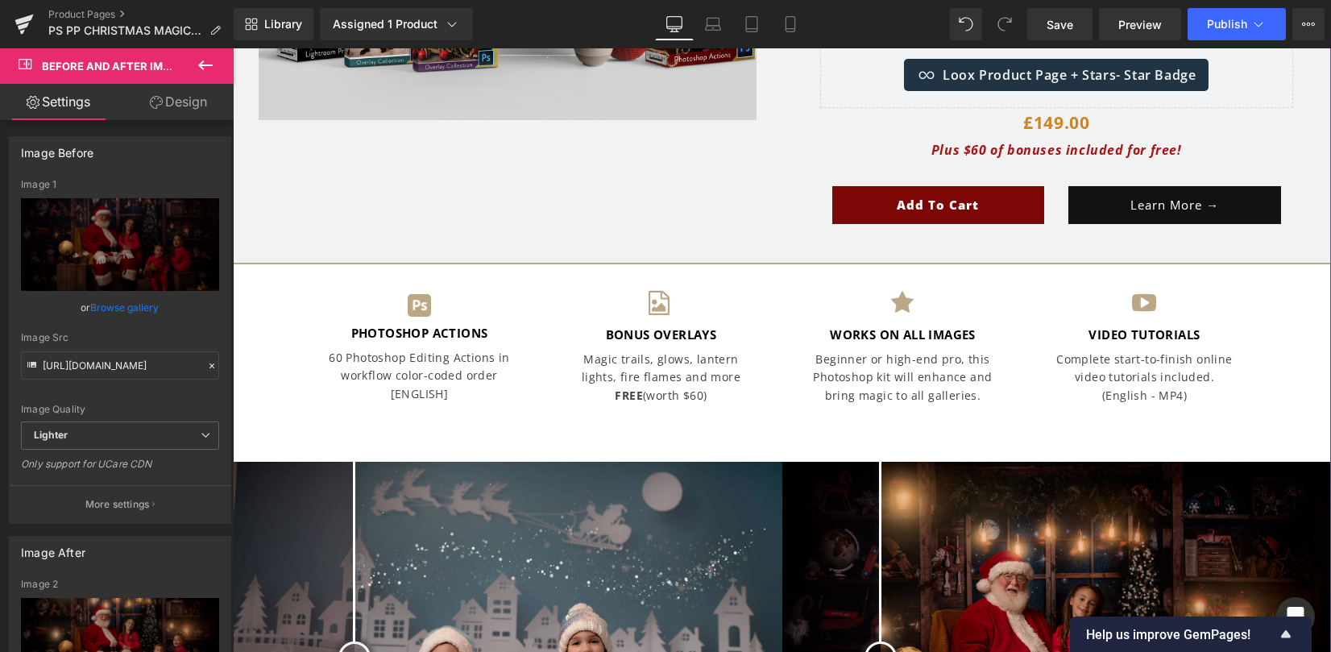
scroll to position [322, 0]
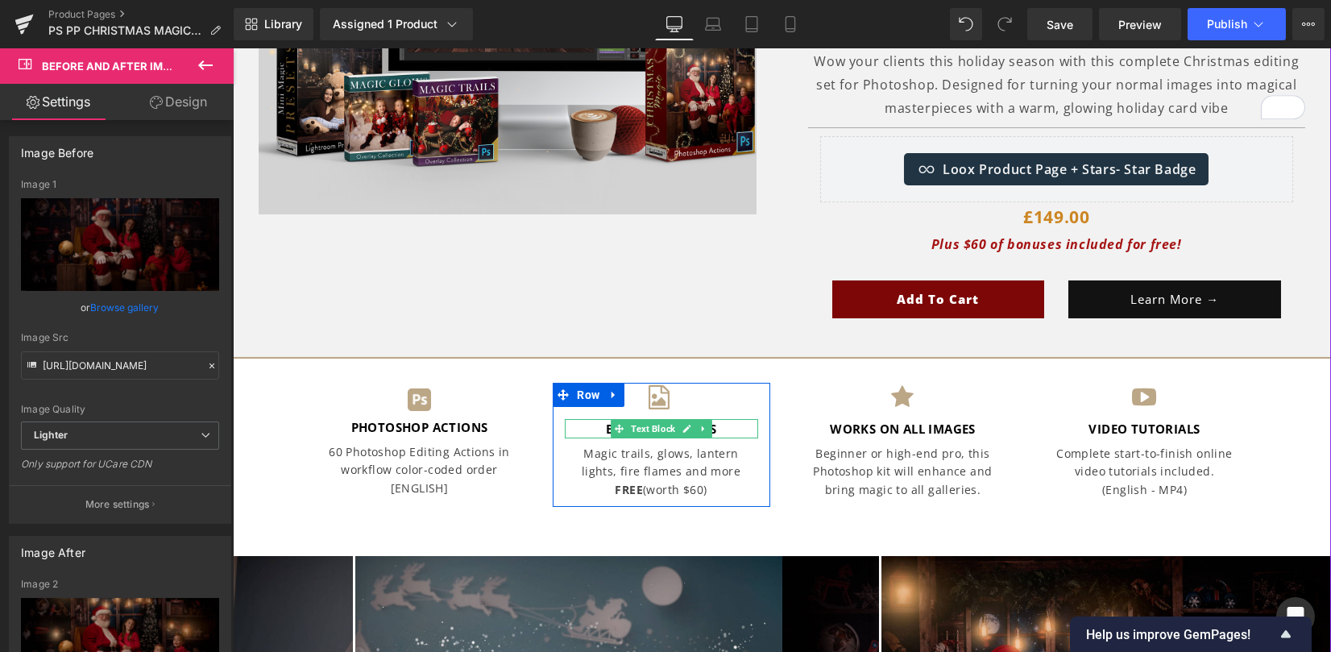
click at [682, 424] on icon at bounding box center [686, 429] width 9 height 10
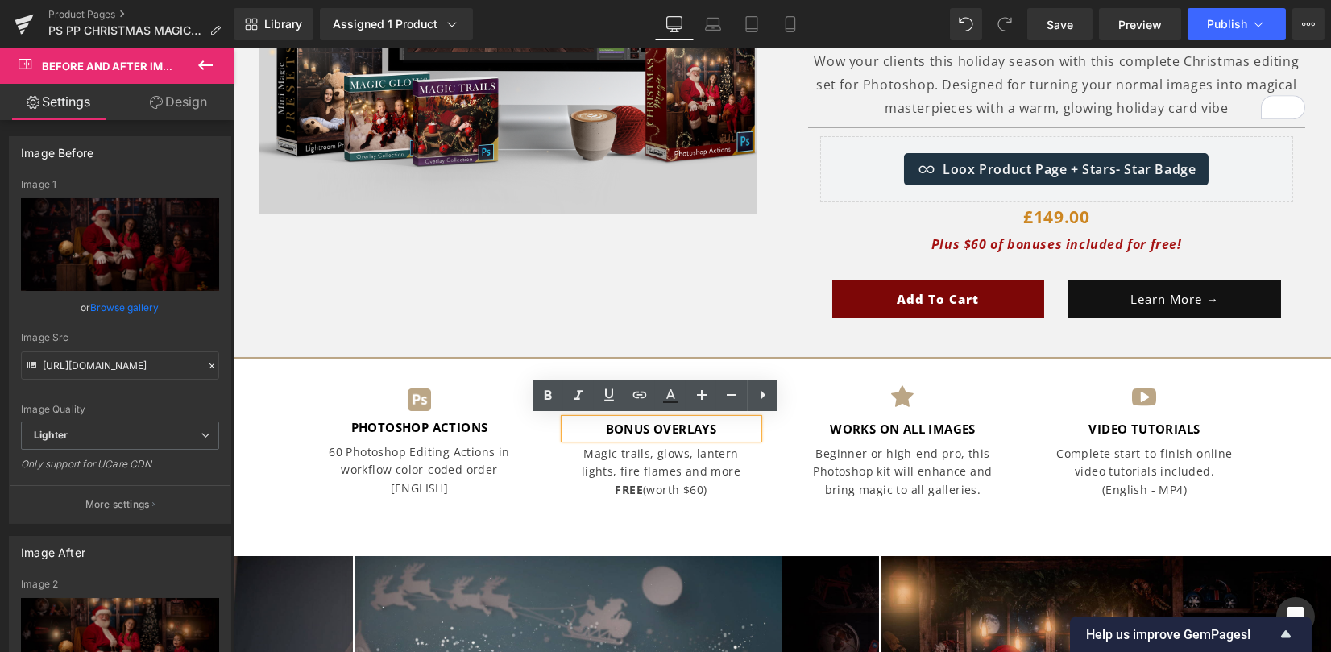
click at [645, 425] on strong "BONUS OVERLAYS" at bounding box center [661, 429] width 111 height 16
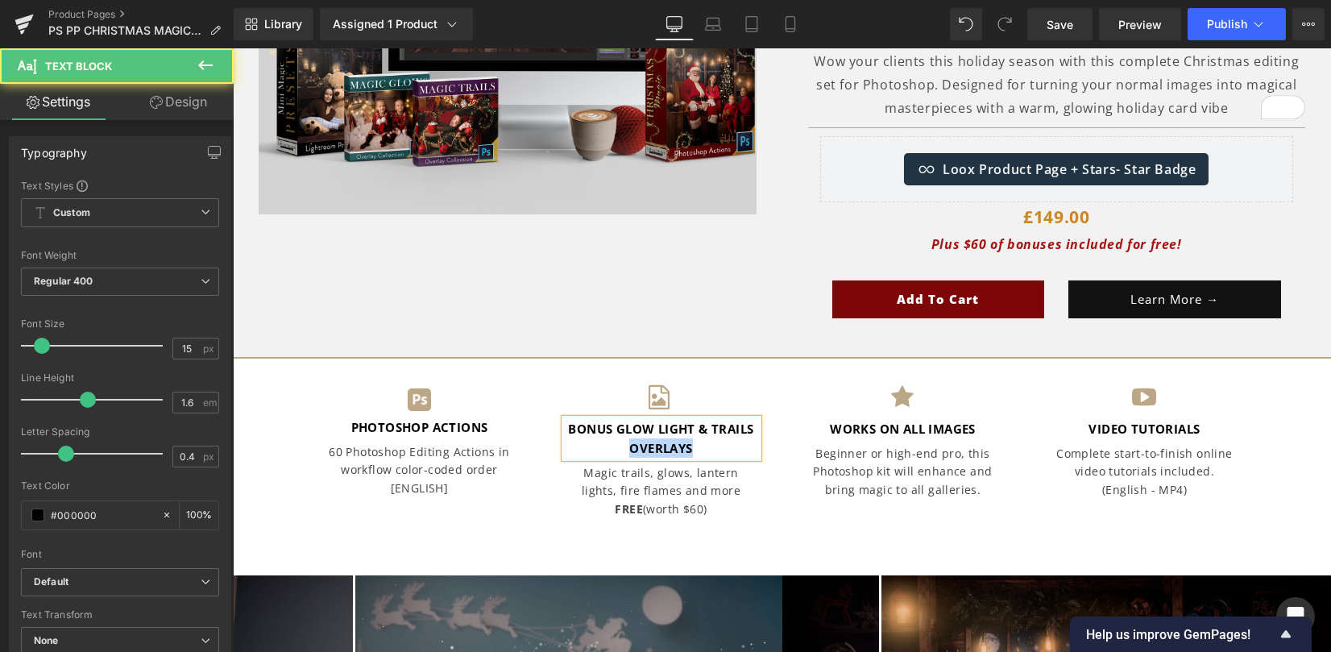
drag, startPoint x: 654, startPoint y: 443, endPoint x: 598, endPoint y: 442, distance: 56.4
click at [598, 442] on p "BONUS GLOW LIGHT & TRAILS OVERLAYS" at bounding box center [661, 438] width 193 height 39
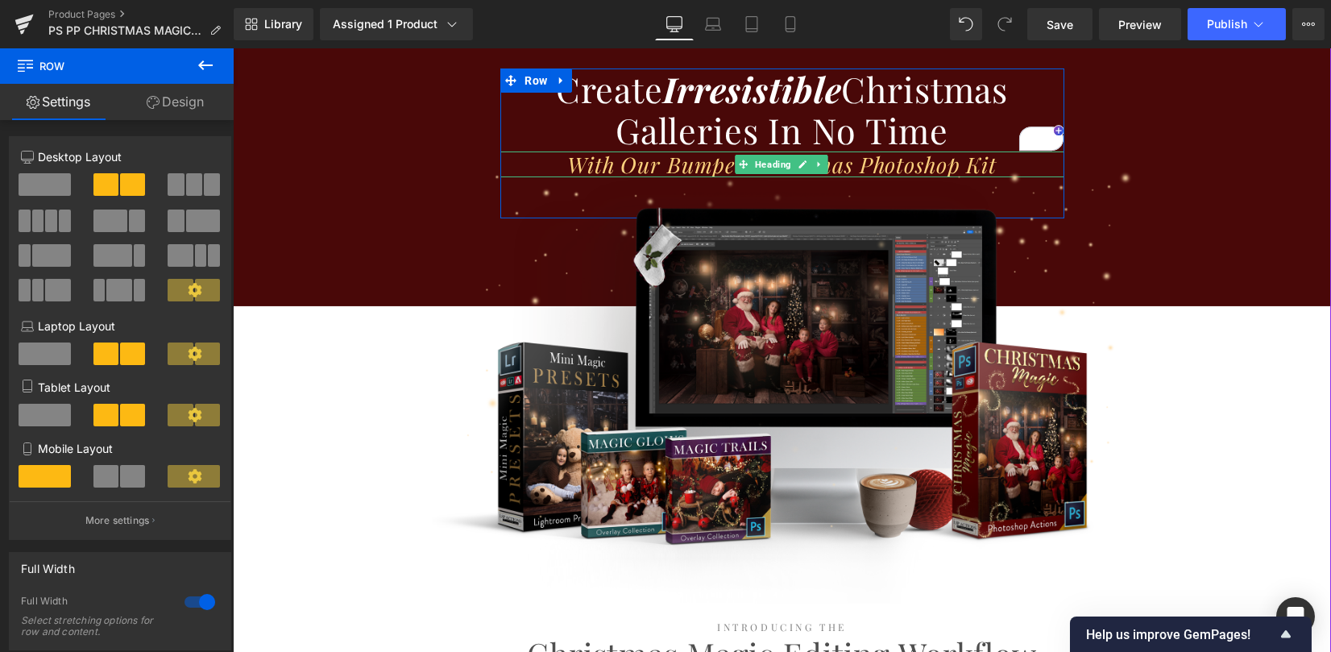
scroll to position [1611, 0]
